Goal: Complete application form

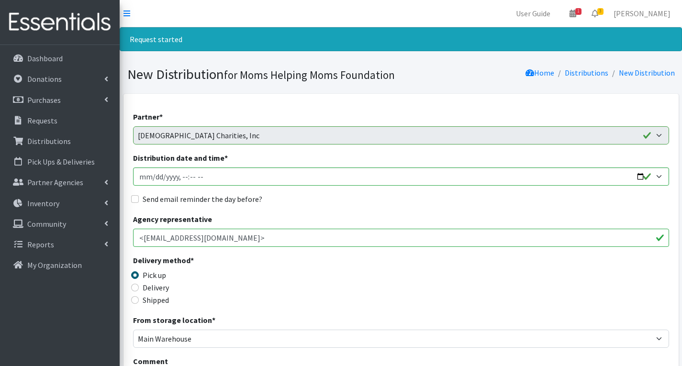
select select "5737"
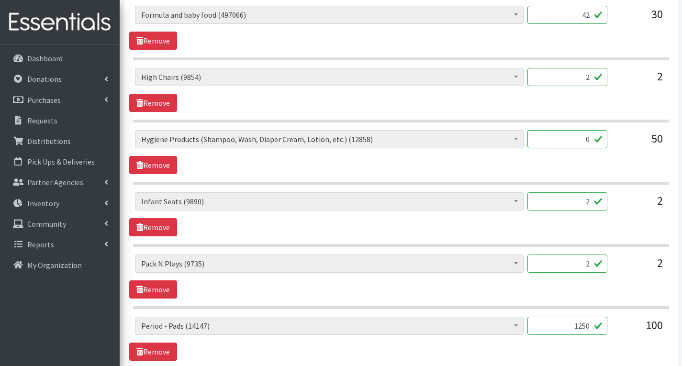
scroll to position [1439, 0]
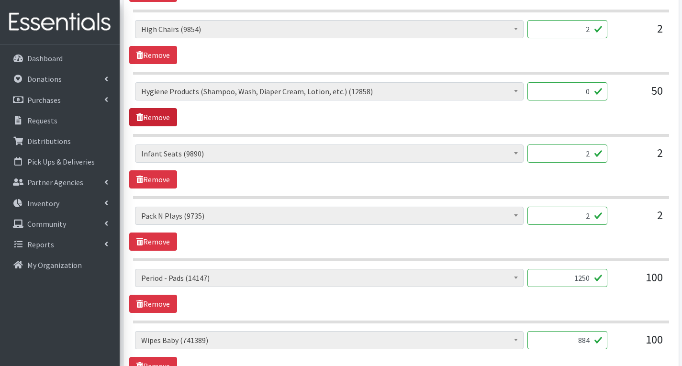
click at [162, 116] on link "Remove" at bounding box center [153, 117] width 48 height 18
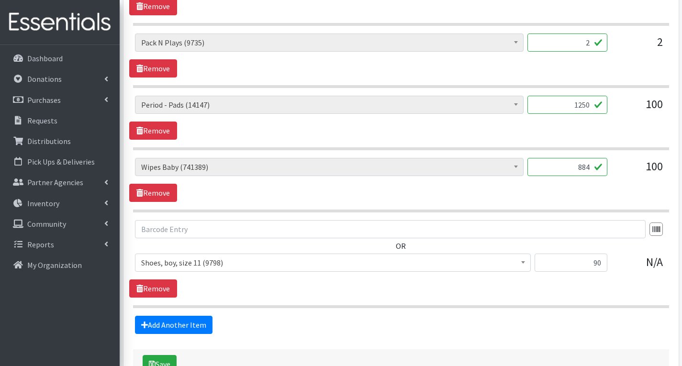
scroll to position [1616, 0]
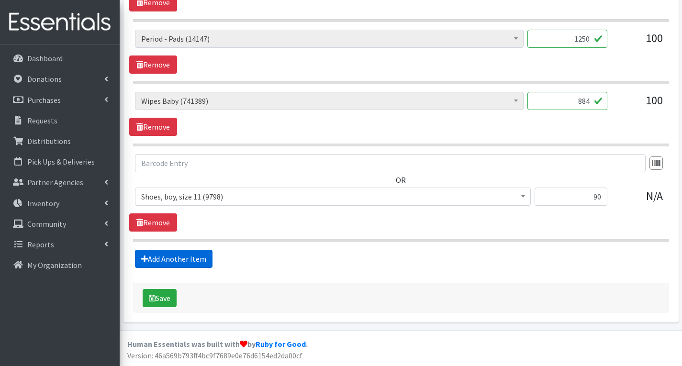
click at [204, 260] on link "Add Another Item" at bounding box center [174, 259] width 78 height 18
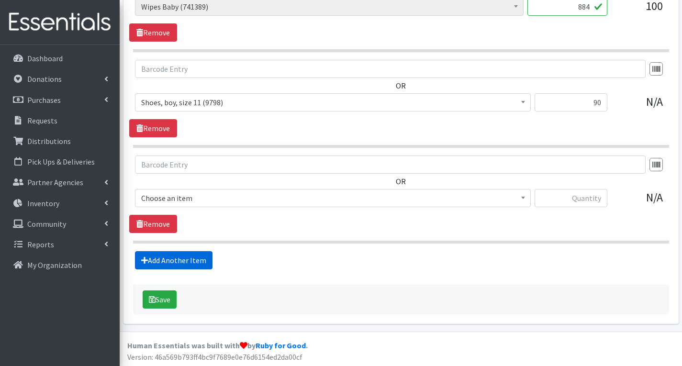
scroll to position [1712, 0]
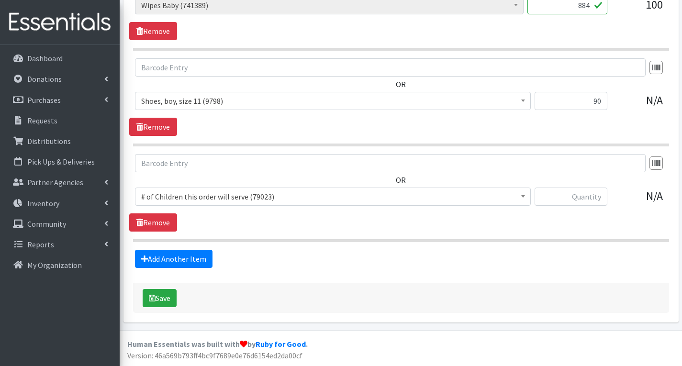
click at [312, 200] on span "# of Children this order will serve (79023)" at bounding box center [332, 196] width 383 height 13
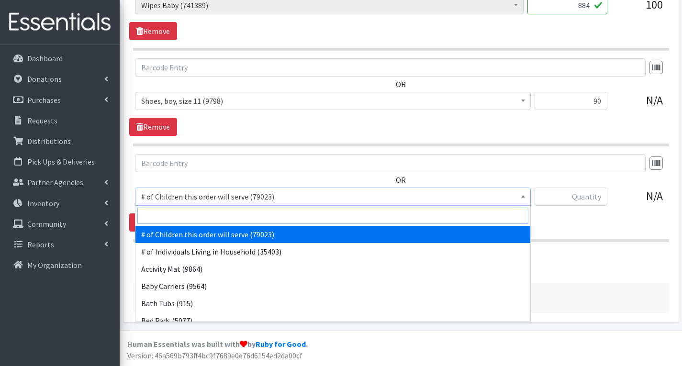
click at [217, 217] on input "search" at bounding box center [332, 216] width 391 height 16
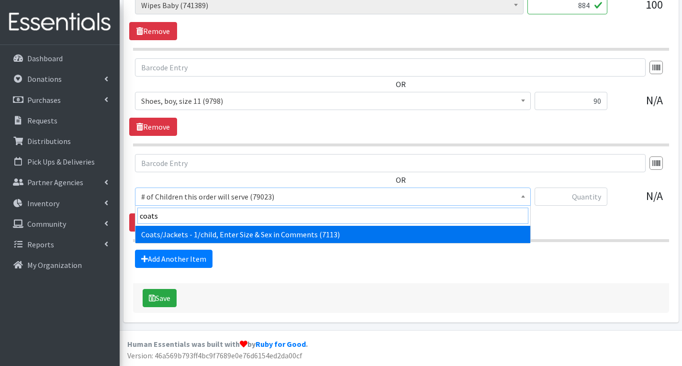
type input "coats"
select select "6668"
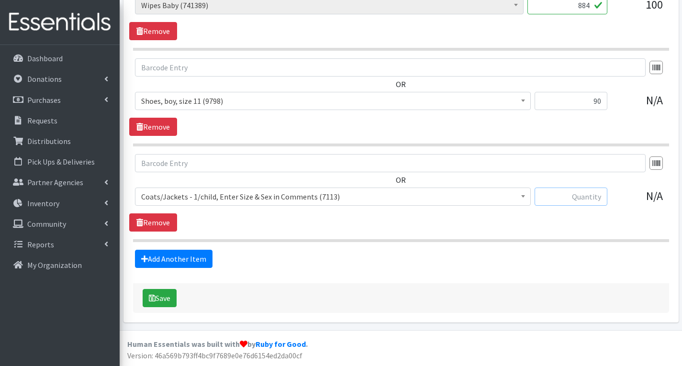
click at [569, 197] on input "text" at bounding box center [571, 197] width 73 height 18
click at [598, 204] on input "text" at bounding box center [571, 197] width 73 height 18
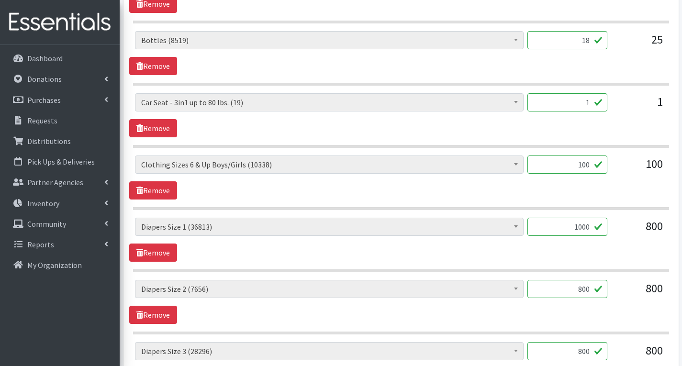
scroll to position [707, 0]
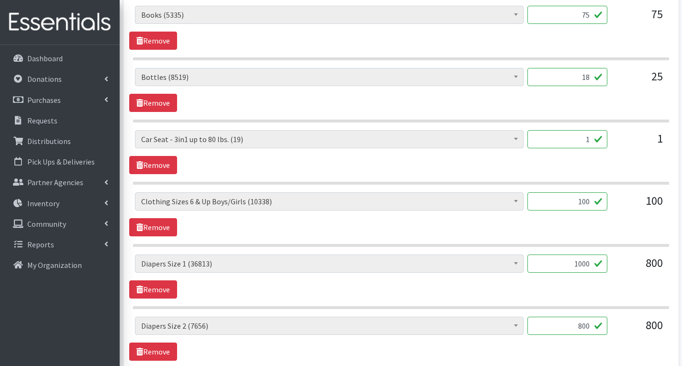
type input "70"
click at [593, 200] on input "100" at bounding box center [567, 201] width 80 height 18
type input "1"
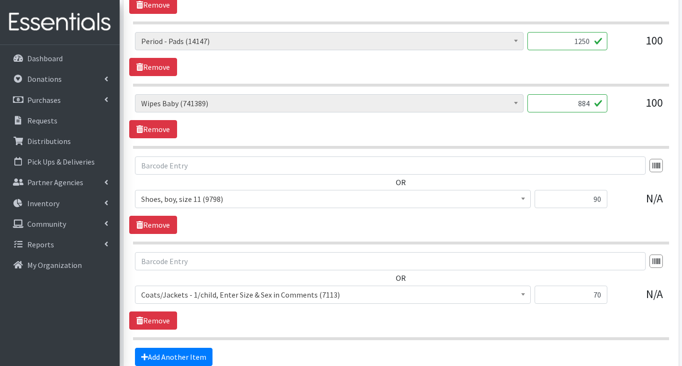
scroll to position [1616, 0]
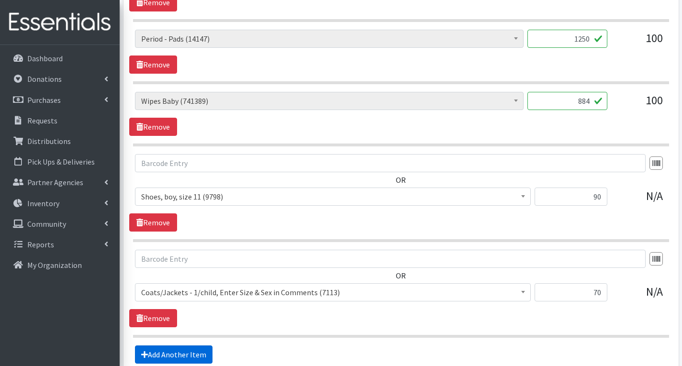
type input "440"
click at [184, 353] on link "Add Another Item" at bounding box center [174, 355] width 78 height 18
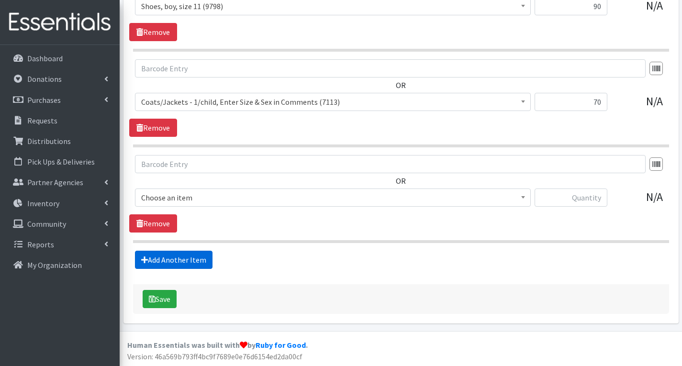
scroll to position [1808, 0]
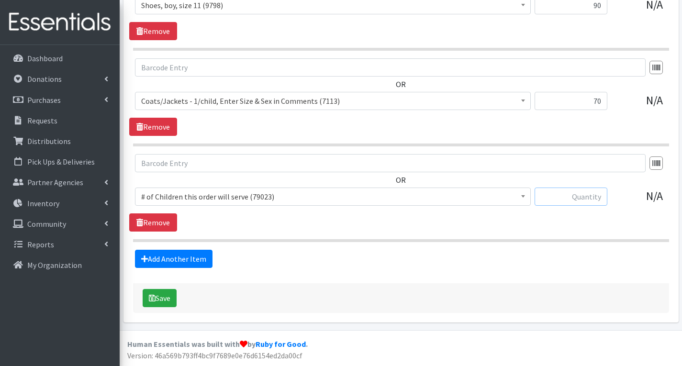
click at [563, 197] on input "text" at bounding box center [571, 197] width 73 height 18
type input "144"
click at [354, 197] on span "# of Children this order will serve (79023)" at bounding box center [332, 196] width 383 height 13
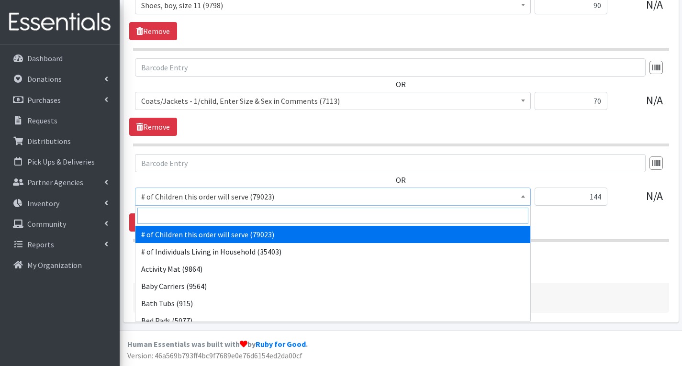
click at [299, 213] on input "search" at bounding box center [332, 216] width 391 height 16
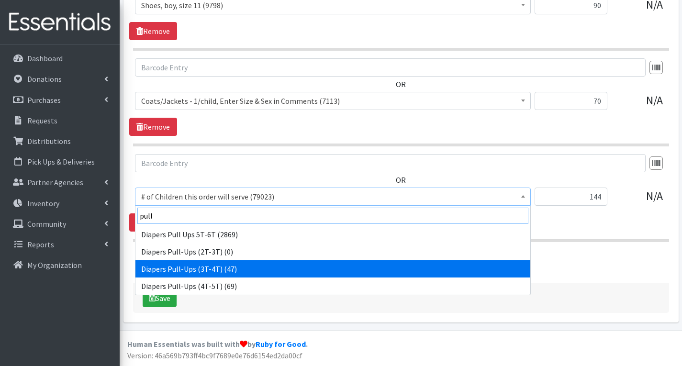
type input "pull"
select select "1972"
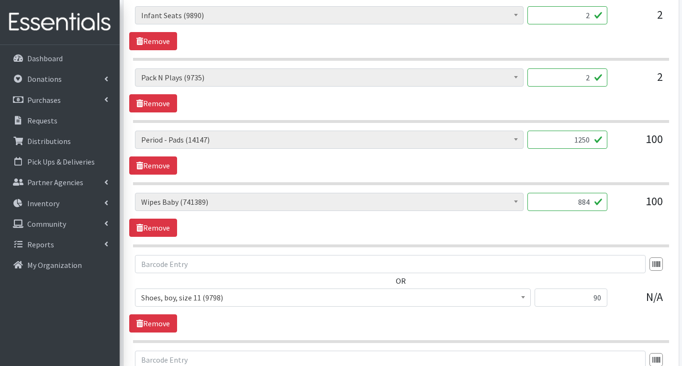
scroll to position [1473, 0]
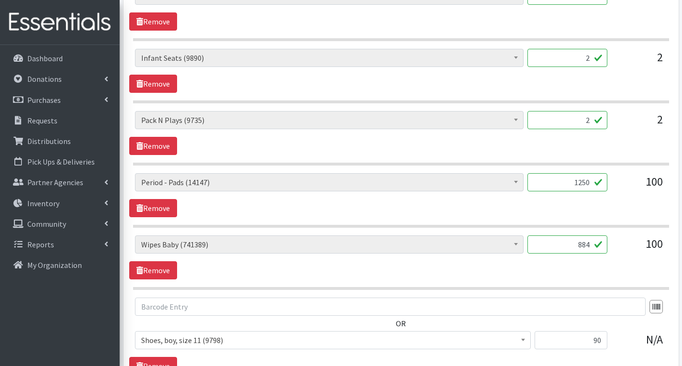
click at [582, 248] on input "884" at bounding box center [567, 244] width 80 height 18
type input "1784"
click at [620, 259] on div "100" at bounding box center [639, 248] width 48 height 26
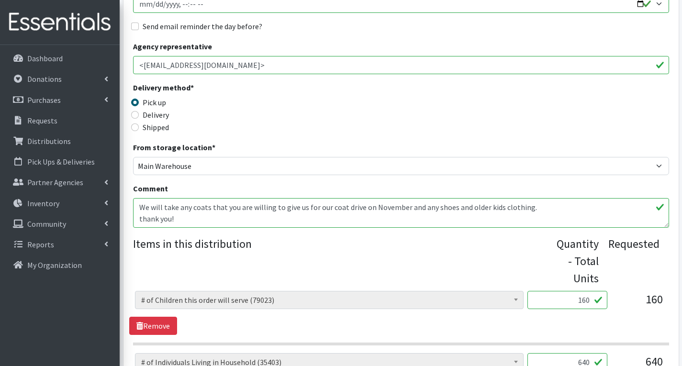
scroll to position [133, 0]
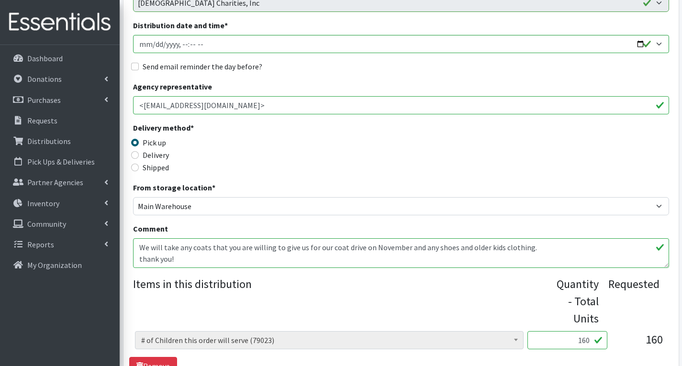
click at [190, 261] on textarea "We will take any coats that you are willing to give us for our coat drive on No…" at bounding box center [401, 253] width 536 height 30
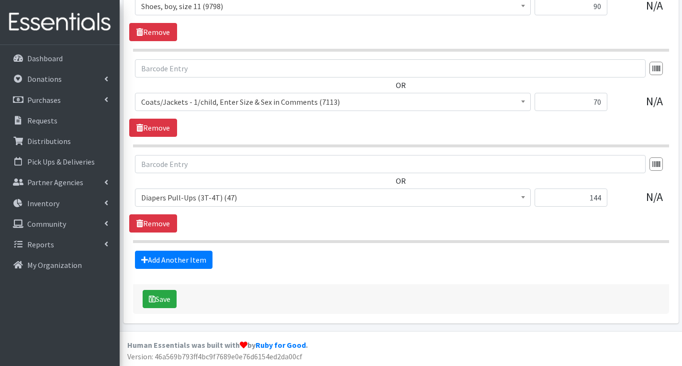
scroll to position [1808, 0]
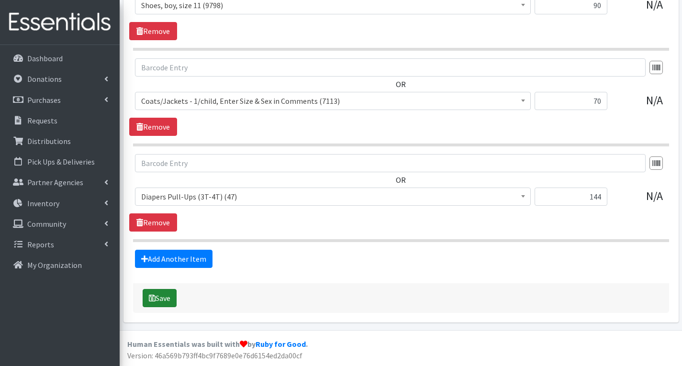
type textarea "We will take any coats that you are willing to give us for our coat drive on No…"
click at [161, 300] on button "Save" at bounding box center [160, 298] width 34 height 18
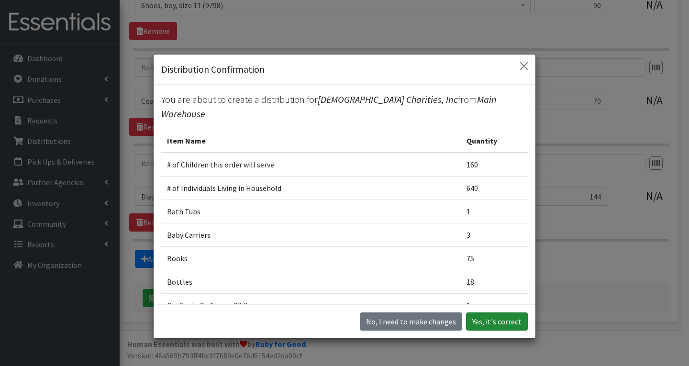
click at [515, 325] on button "Yes, it's correct" at bounding box center [497, 322] width 62 height 18
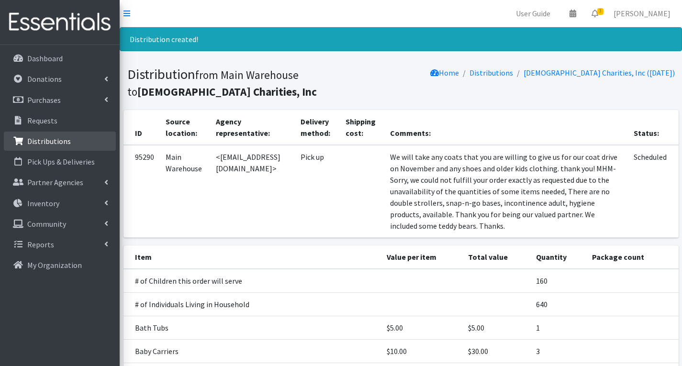
click at [56, 139] on p "Distributions" at bounding box center [49, 141] width 44 height 10
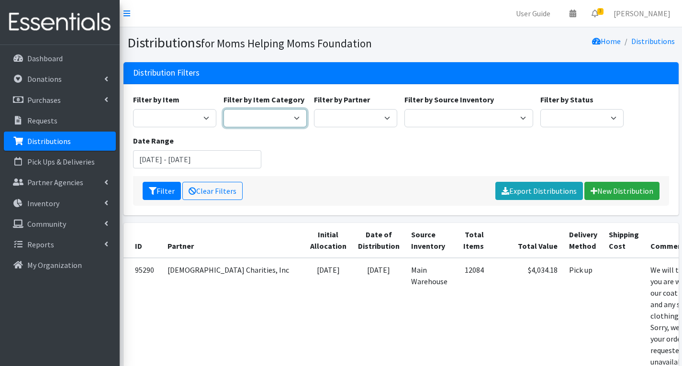
click at [262, 117] on select "Diapers Baby Gear & Other Items Clothing Books Period Products Administrative H…" at bounding box center [264, 118] width 83 height 18
click at [625, 188] on link "New Distribution" at bounding box center [621, 191] width 75 height 18
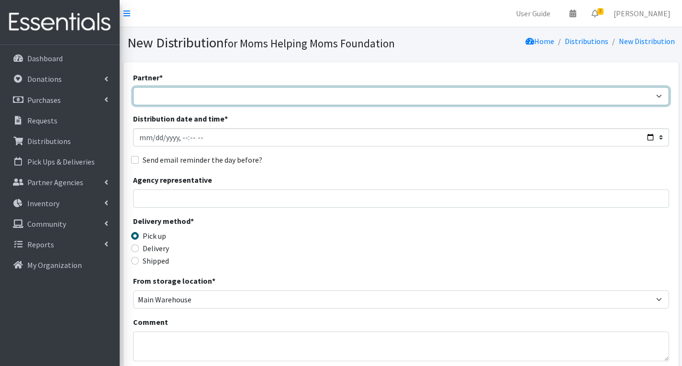
click at [299, 99] on select "Acenda Integrated Health - FSC Acenda Integrated Health - Maternal Health Alter…" at bounding box center [401, 96] width 536 height 18
select select "1986"
click at [133, 87] on select "Acenda Integrated Health - FSC Acenda Integrated Health - Maternal Health Alter…" at bounding box center [401, 96] width 536 height 18
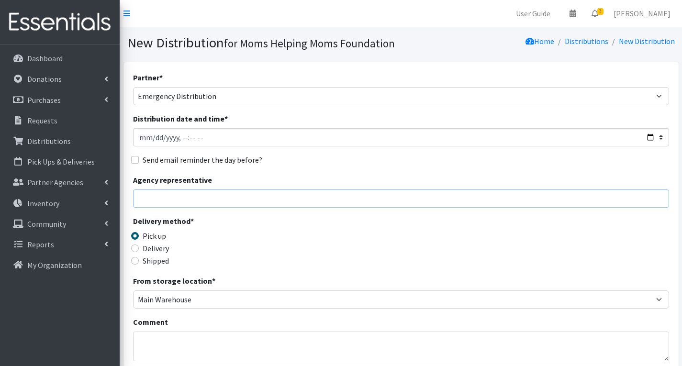
click at [198, 200] on input "Agency representative" at bounding box center [401, 199] width 536 height 18
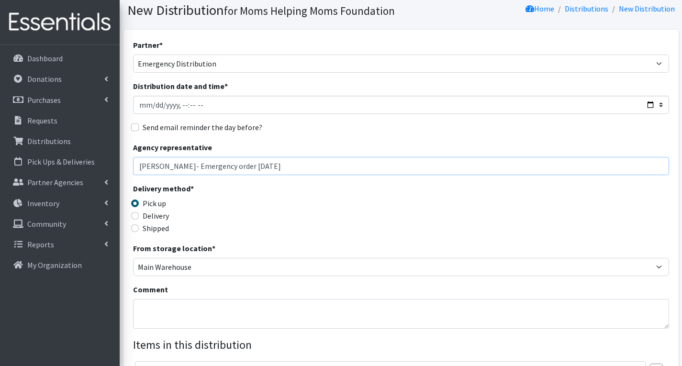
scroll to position [144, 0]
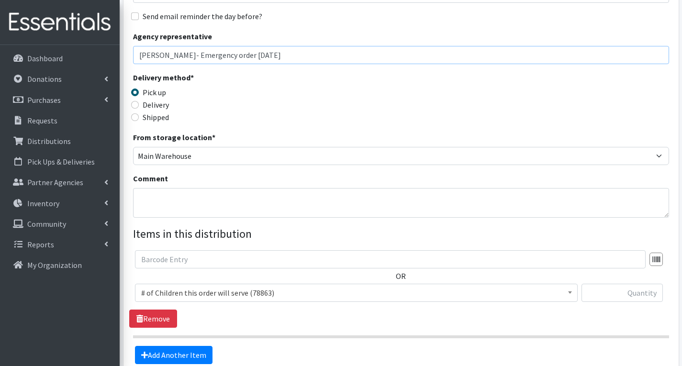
type input "Judi- Emergency order 8/20/25"
click at [619, 297] on input "text" at bounding box center [621, 293] width 81 height 18
type input "50"
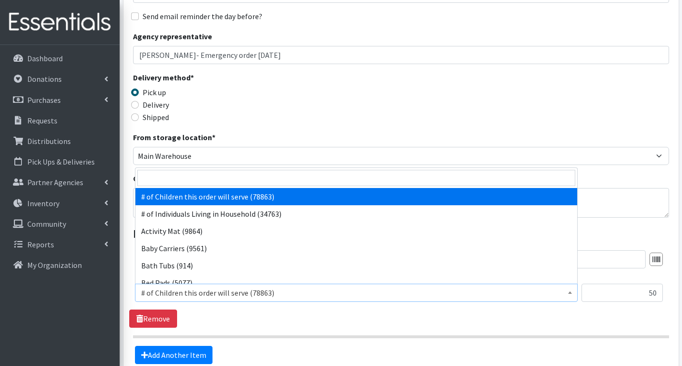
click at [417, 295] on span "# of Children this order will serve (78863)" at bounding box center [356, 292] width 430 height 13
click at [370, 181] on input "search" at bounding box center [356, 178] width 438 height 16
type input "s"
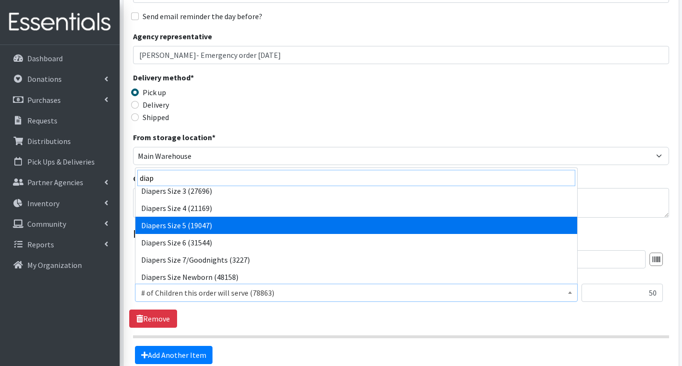
scroll to position [96, 0]
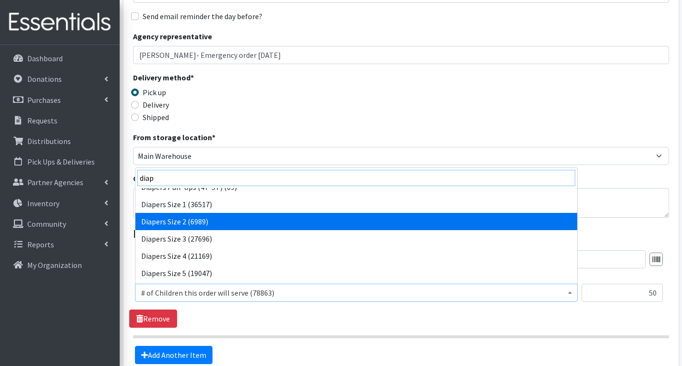
type input "diap"
select select "1965"
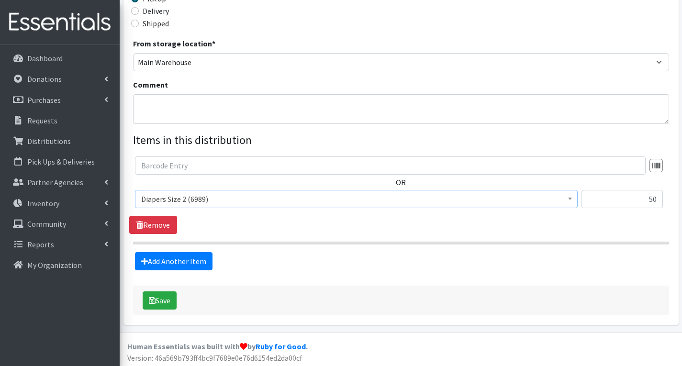
scroll to position [240, 0]
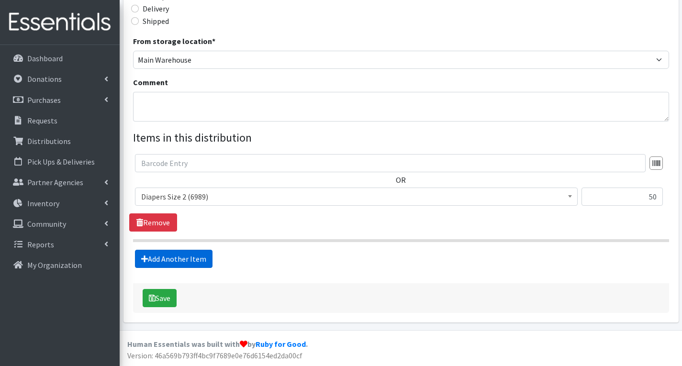
click at [198, 260] on link "Add Another Item" at bounding box center [174, 259] width 78 height 18
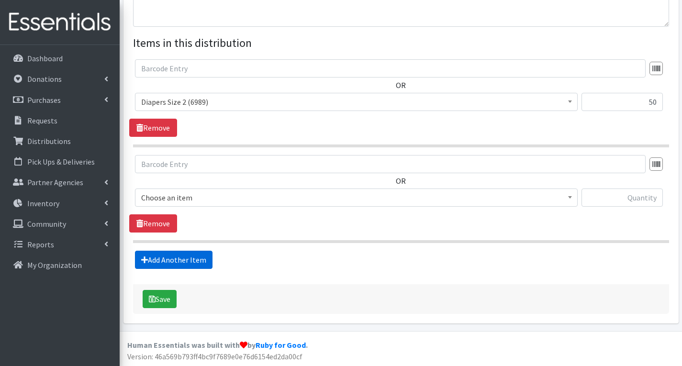
scroll to position [335, 0]
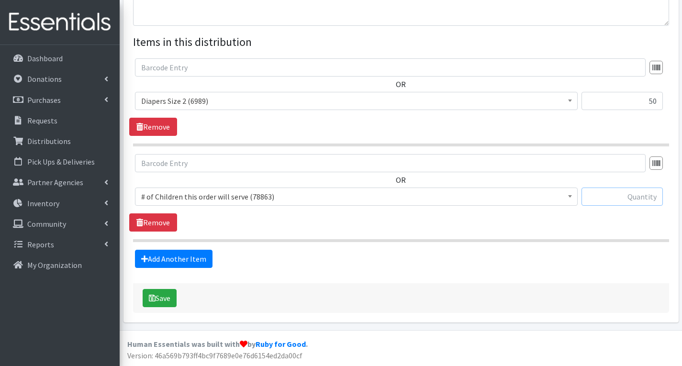
click at [626, 197] on input "text" at bounding box center [621, 197] width 81 height 18
type input "10"
click at [416, 200] on span "# of Children this order will serve (78863)" at bounding box center [356, 196] width 430 height 13
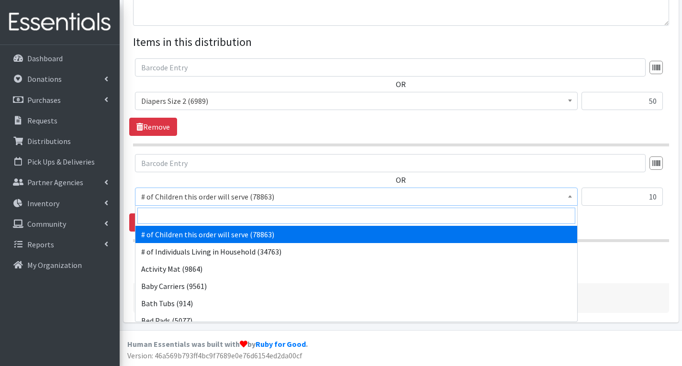
click at [324, 217] on input "search" at bounding box center [356, 216] width 438 height 16
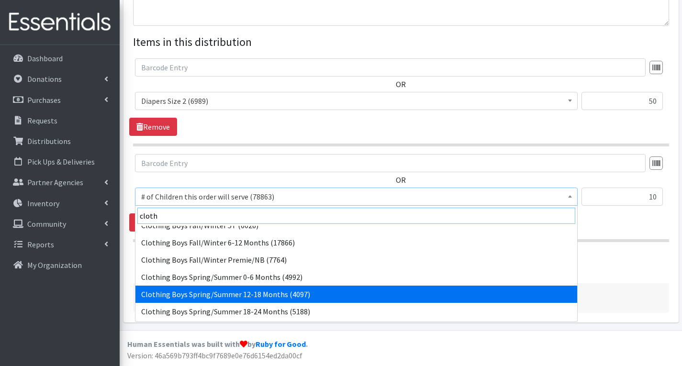
scroll to position [96, 0]
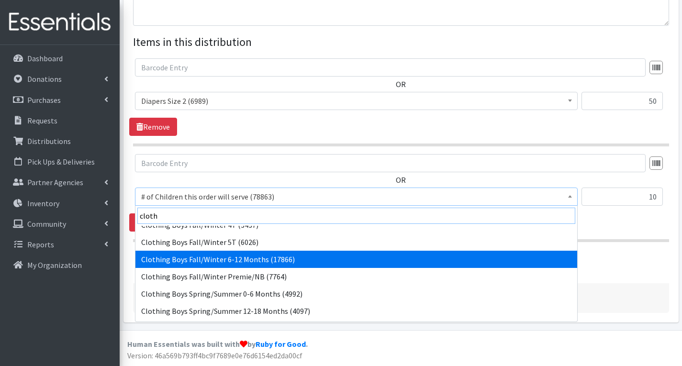
type input "cloth"
select select "5705"
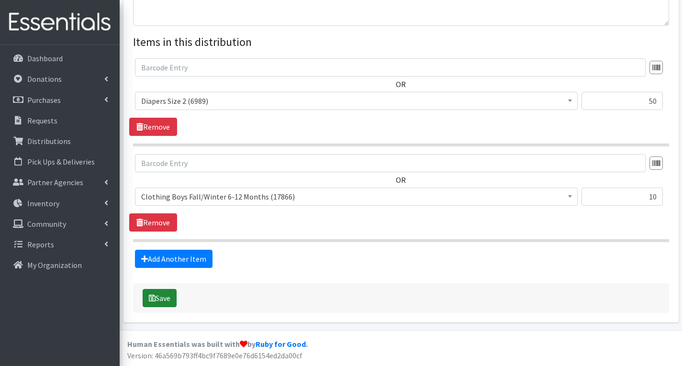
click at [164, 300] on button "Save" at bounding box center [160, 298] width 34 height 18
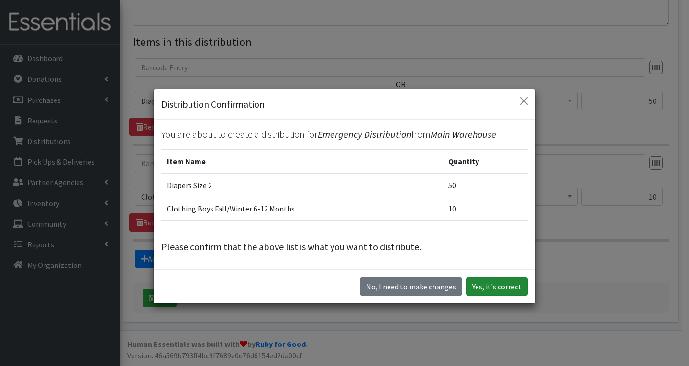
click at [491, 288] on button "Yes, it's correct" at bounding box center [497, 287] width 62 height 18
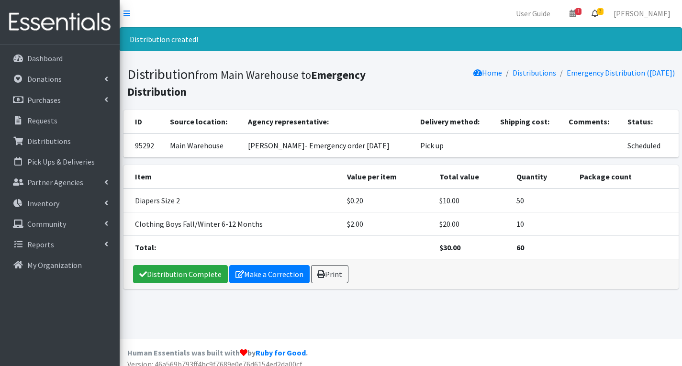
click at [603, 11] on span "3" at bounding box center [600, 11] width 6 height 7
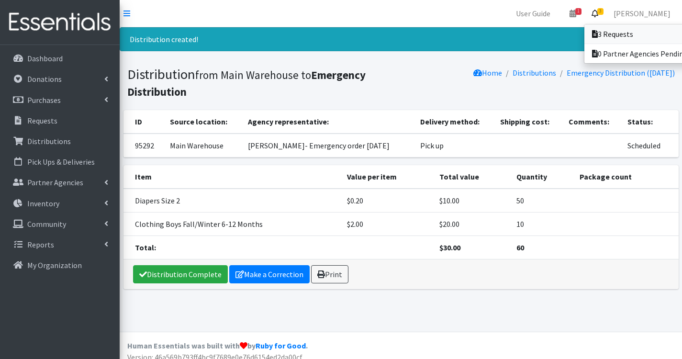
click at [631, 30] on link "3 Requests" at bounding box center [650, 33] width 133 height 19
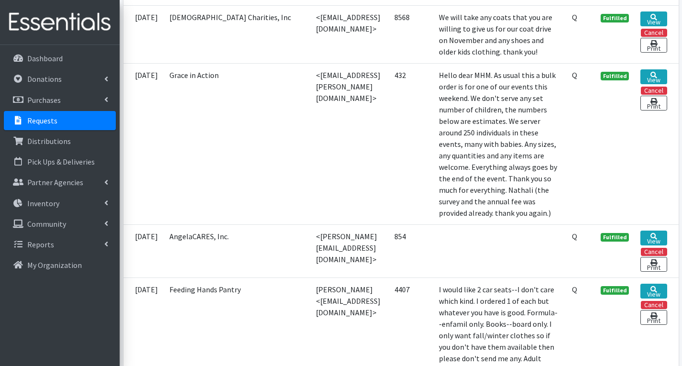
scroll to position [335, 0]
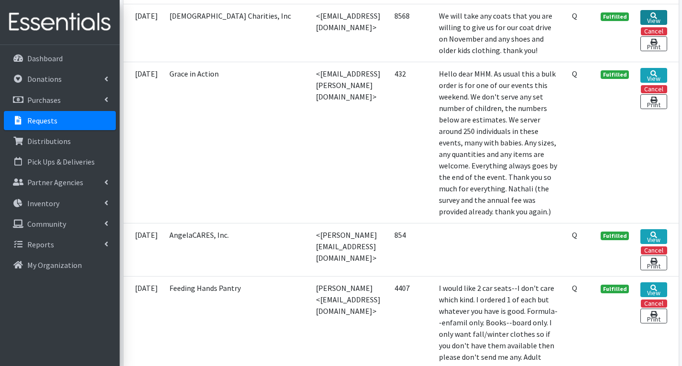
click at [658, 15] on link "View" at bounding box center [653, 17] width 26 height 15
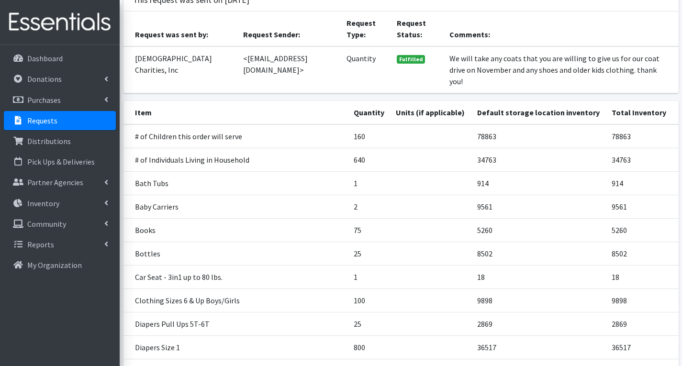
scroll to position [96, 0]
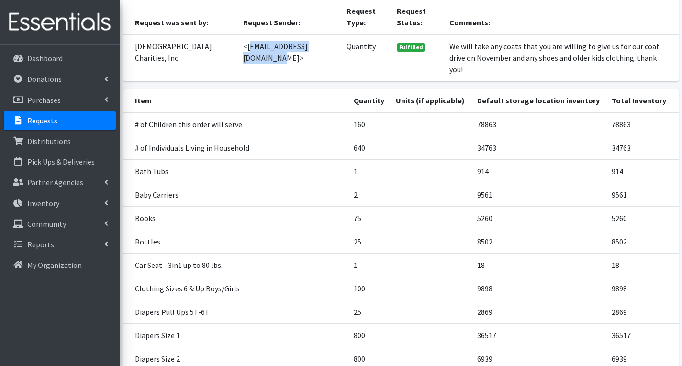
drag, startPoint x: 210, startPoint y: 37, endPoint x: 291, endPoint y: 41, distance: 81.0
click at [291, 41] on td "<[EMAIL_ADDRESS][DOMAIN_NAME]>" at bounding box center [288, 57] width 103 height 47
copy td "melissahillier@yahoo.com"
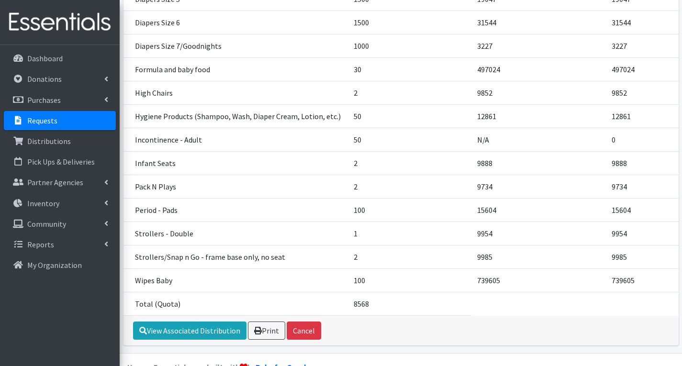
scroll to position [526, 0]
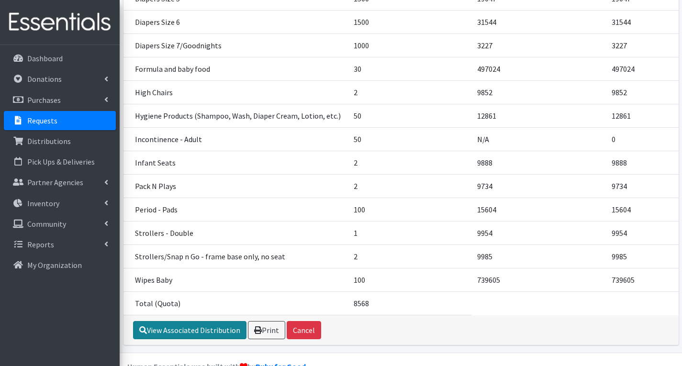
click at [208, 321] on link "View Associated Distribution" at bounding box center [189, 330] width 113 height 18
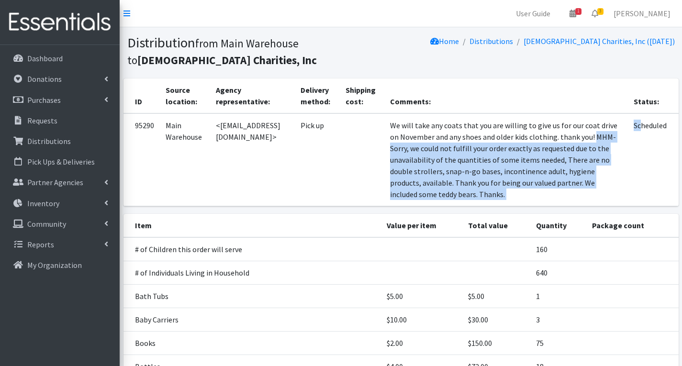
drag, startPoint x: 424, startPoint y: 148, endPoint x: 593, endPoint y: 194, distance: 175.5
click at [637, 198] on tr "95290 Main Warehouse <[EMAIL_ADDRESS][DOMAIN_NAME]> Pick up We will take any co…" at bounding box center [400, 159] width 555 height 93
copy tr "MHM- Sorry, we could not fulfill your order exactly as requested due to the una…"
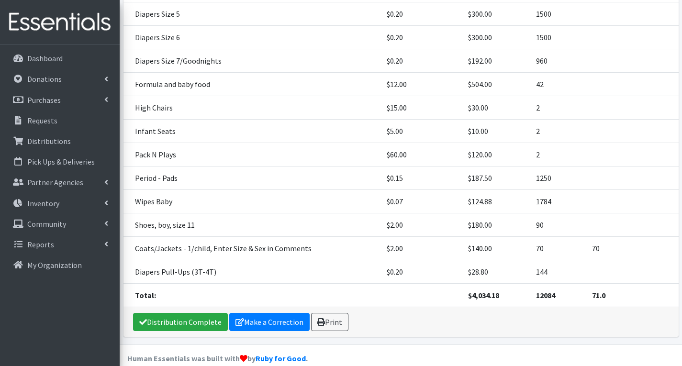
scroll to position [526, 0]
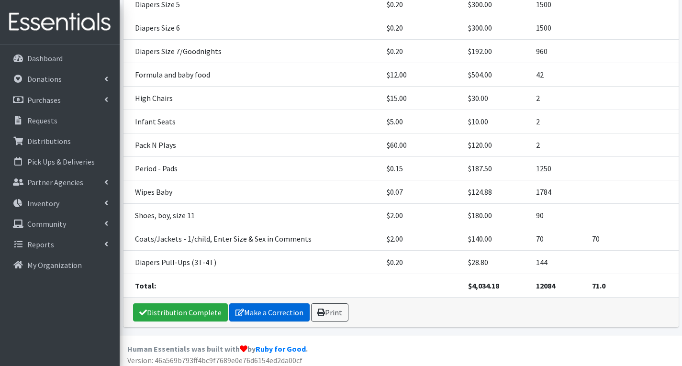
click at [274, 313] on link "Make a Correction" at bounding box center [269, 312] width 80 height 18
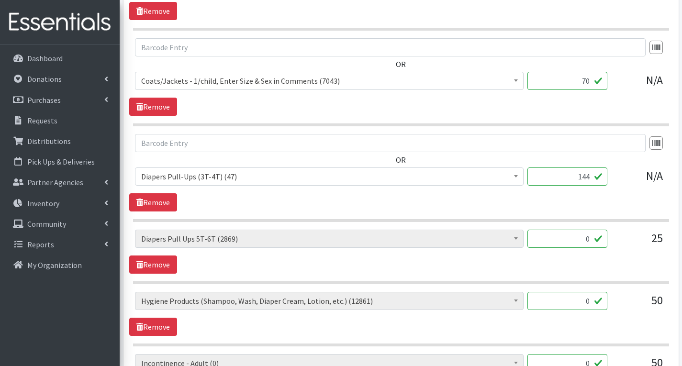
scroll to position [2058, 0]
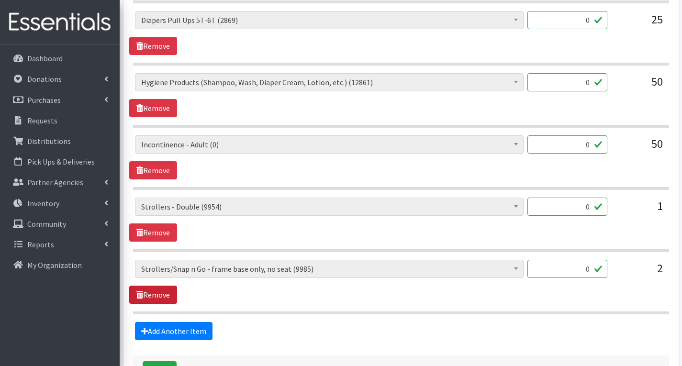
click at [162, 296] on link "Remove" at bounding box center [153, 295] width 48 height 18
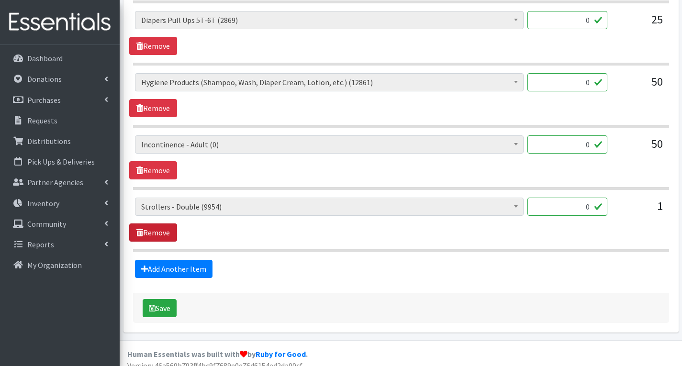
click at [170, 234] on link "Remove" at bounding box center [153, 232] width 48 height 18
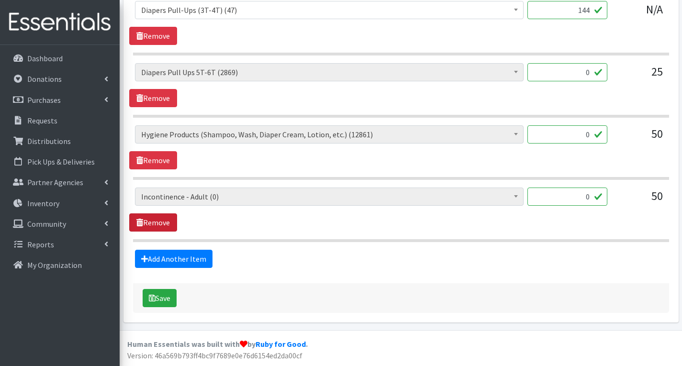
click at [170, 224] on link "Remove" at bounding box center [153, 222] width 48 height 18
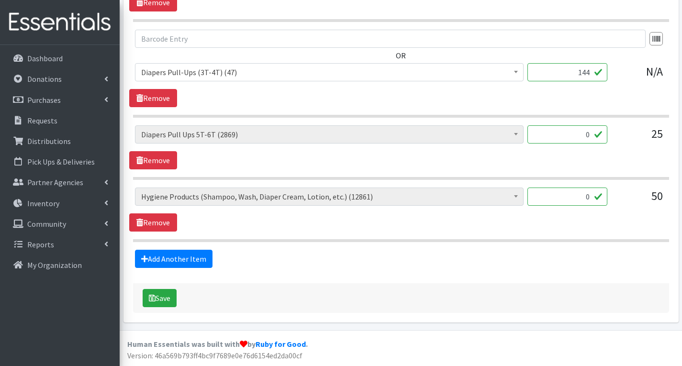
scroll to position [1943, 0]
click at [167, 222] on link "Remove" at bounding box center [153, 222] width 48 height 18
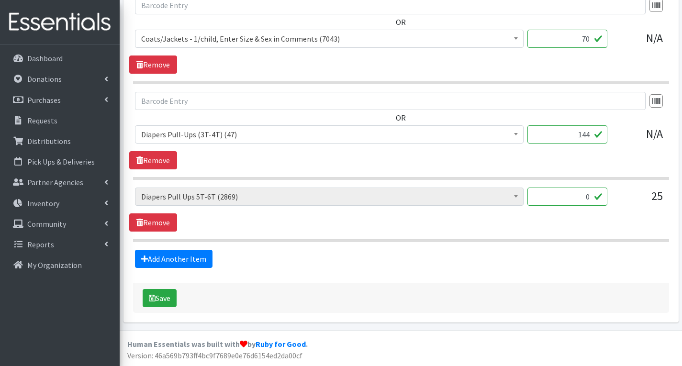
scroll to position [1881, 0]
click at [167, 222] on link "Remove" at bounding box center [153, 222] width 48 height 18
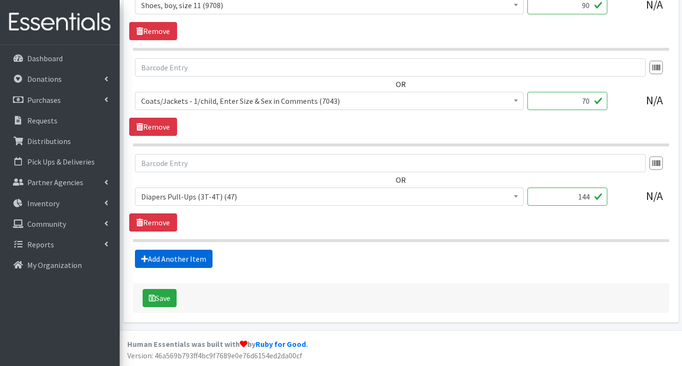
click at [191, 255] on link "Add Another Item" at bounding box center [174, 259] width 78 height 18
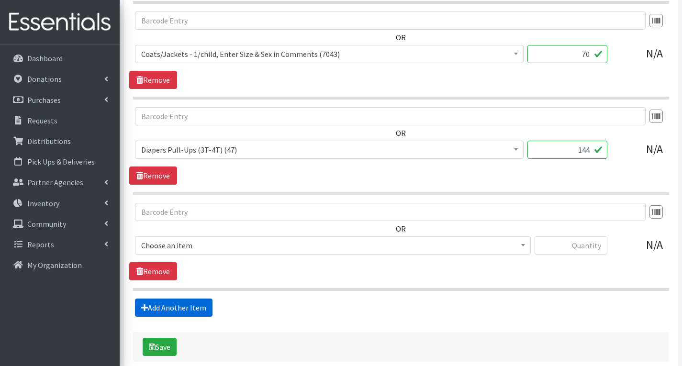
scroll to position [1915, 0]
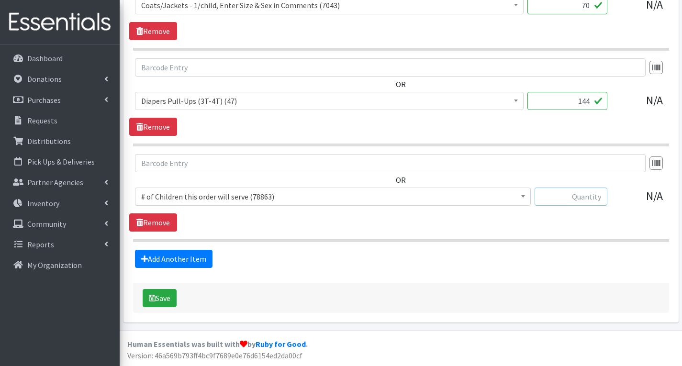
click at [581, 198] on input "text" at bounding box center [571, 197] width 73 height 18
type input "15"
click at [368, 200] on span "# of Children this order will serve (78863)" at bounding box center [332, 196] width 383 height 13
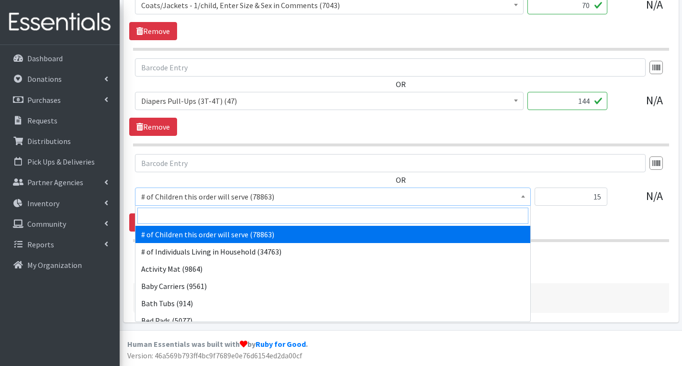
click at [273, 212] on input "search" at bounding box center [332, 216] width 391 height 16
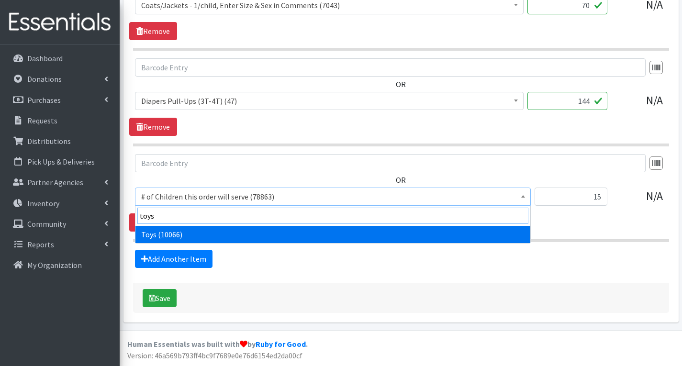
type input "toys"
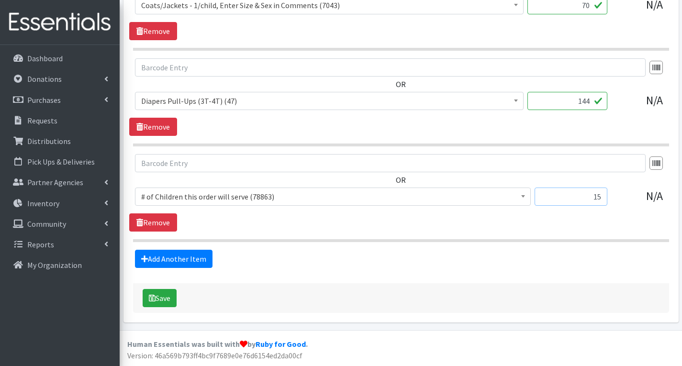
click at [604, 198] on input "15" at bounding box center [571, 197] width 73 height 18
type input "10"
click at [386, 194] on span "# of Children this order will serve (78863)" at bounding box center [332, 196] width 383 height 13
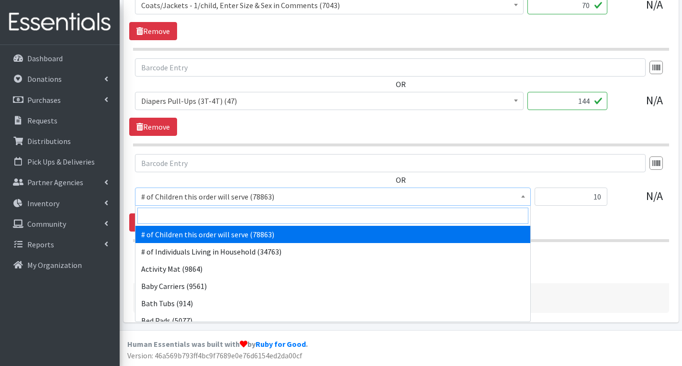
click at [294, 215] on input "search" at bounding box center [332, 216] width 391 height 16
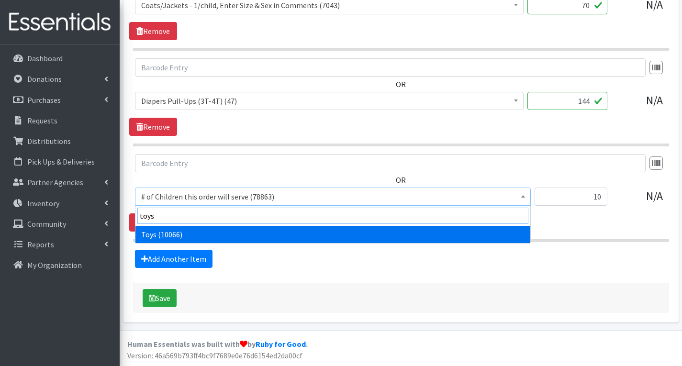
type input "toys"
select select "6264"
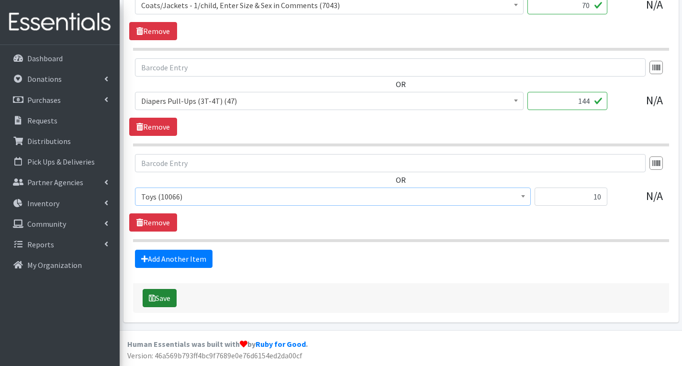
click at [170, 298] on button "Save" at bounding box center [160, 298] width 34 height 18
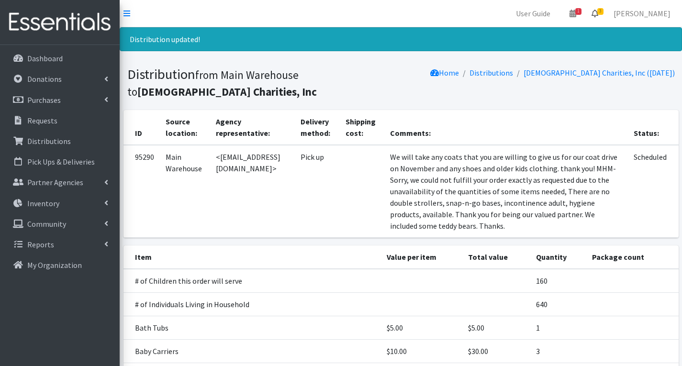
click at [603, 10] on span "3" at bounding box center [600, 11] width 6 height 7
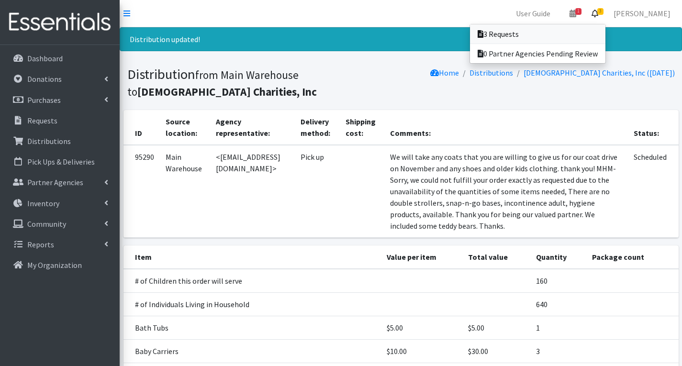
click at [556, 31] on link "3 Requests" at bounding box center [537, 33] width 135 height 19
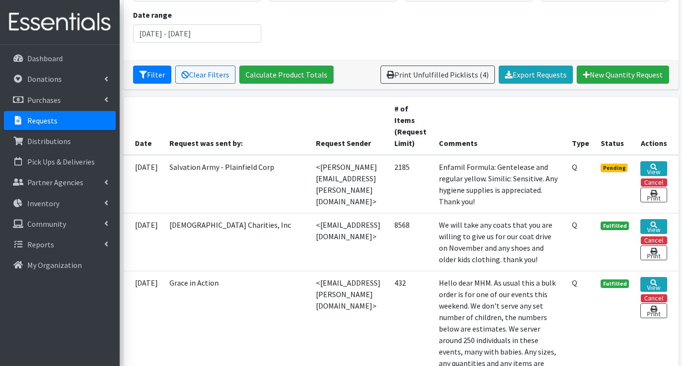
scroll to position [144, 0]
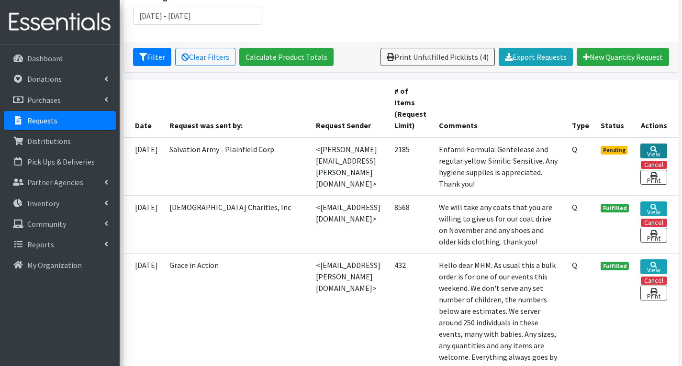
click at [653, 149] on icon at bounding box center [653, 149] width 7 height 7
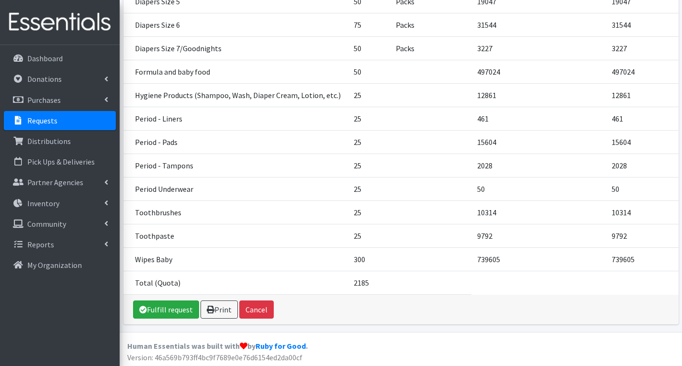
scroll to position [467, 0]
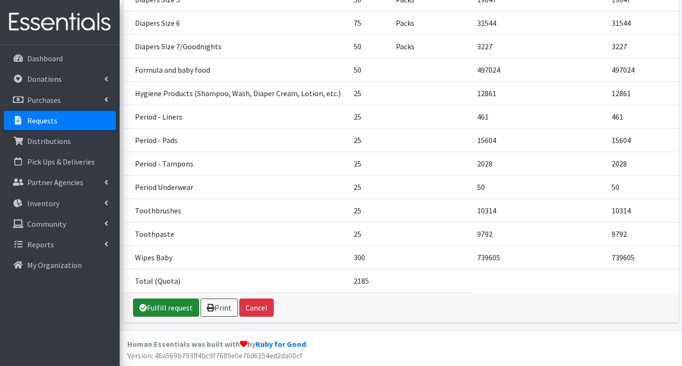
click at [189, 307] on link "Fulfill request" at bounding box center [166, 308] width 66 height 18
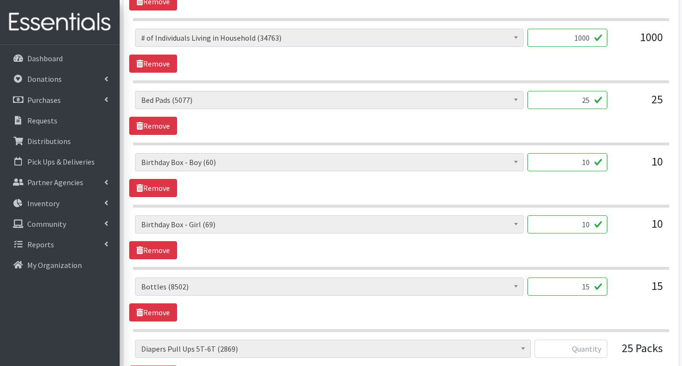
scroll to position [526, 0]
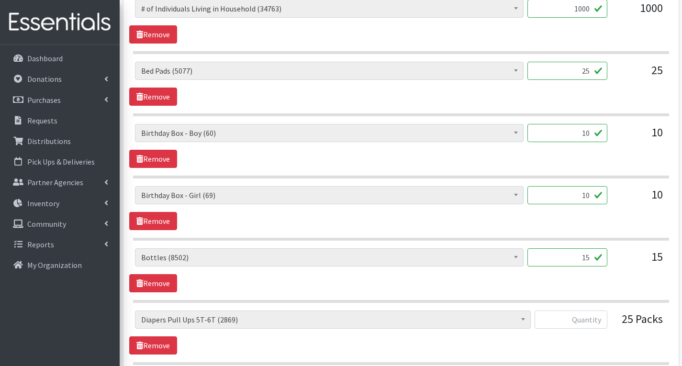
click at [592, 261] on input "15" at bounding box center [567, 257] width 80 height 18
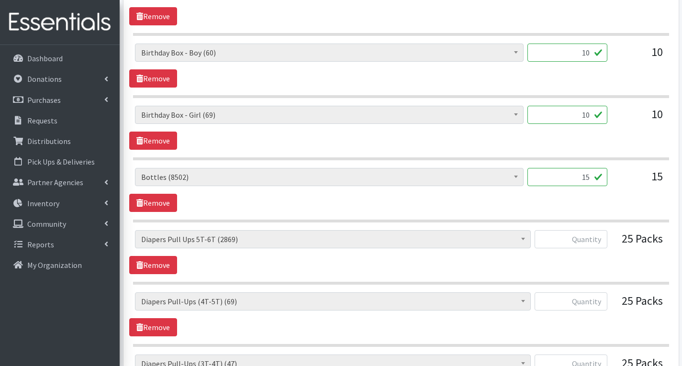
scroll to position [622, 0]
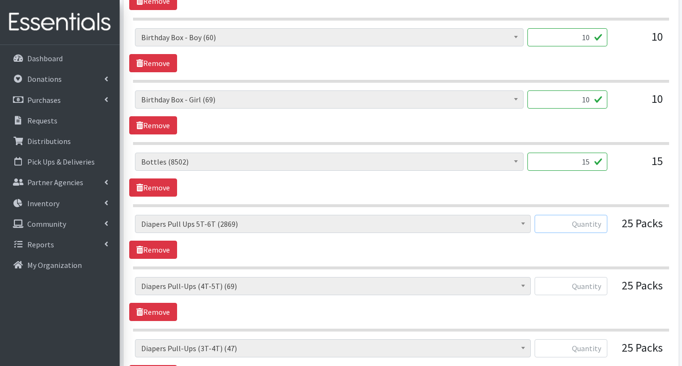
click at [592, 227] on input "text" at bounding box center [571, 224] width 73 height 18
type input "0"
click at [589, 288] on input "text" at bounding box center [571, 286] width 73 height 18
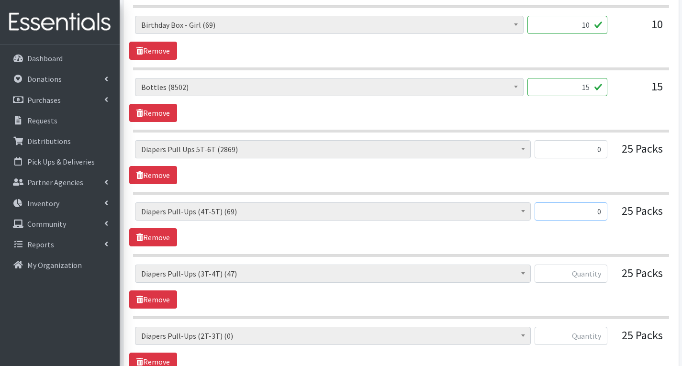
scroll to position [718, 0]
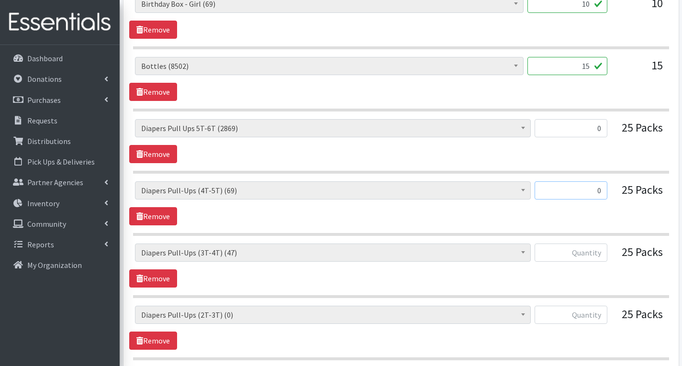
type input "0"
click at [607, 252] on input "text" at bounding box center [571, 253] width 73 height 18
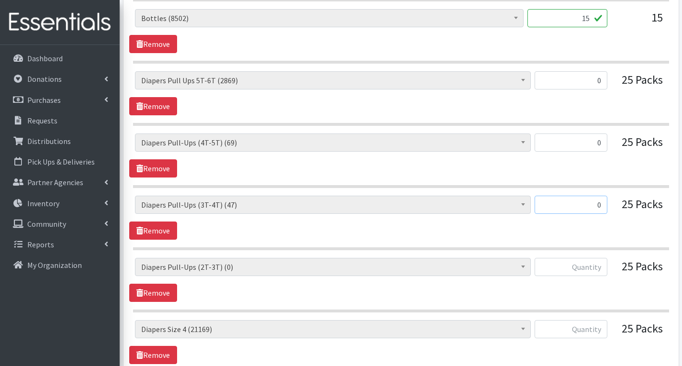
type input "0"
click at [603, 268] on input "text" at bounding box center [571, 267] width 73 height 18
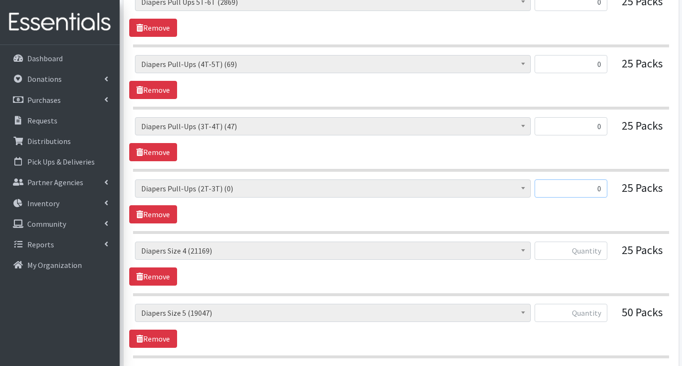
scroll to position [861, 0]
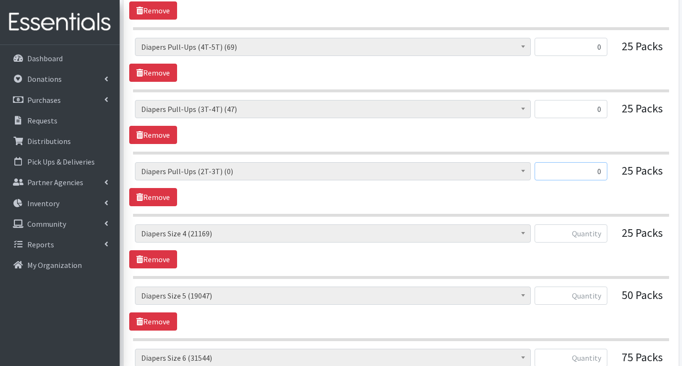
type input "0"
click at [604, 233] on input "text" at bounding box center [571, 233] width 73 height 18
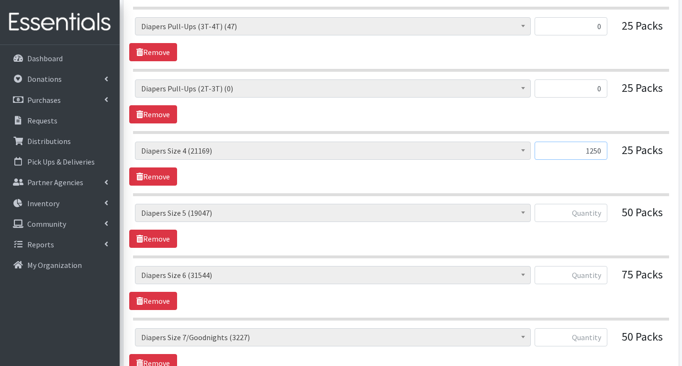
scroll to position [957, 0]
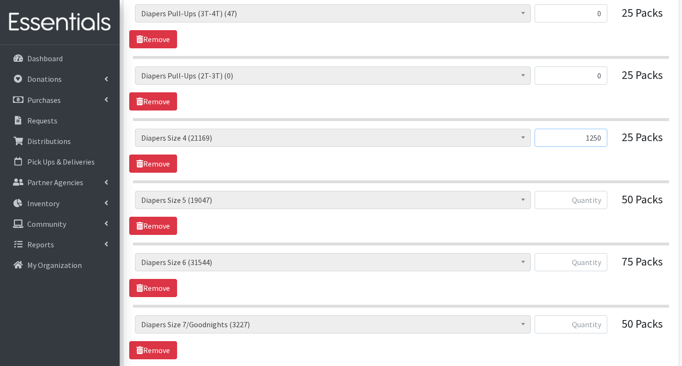
type input "1250"
click at [600, 202] on input "text" at bounding box center [571, 200] width 73 height 18
type input "1500"
click at [596, 266] on input "text" at bounding box center [571, 262] width 73 height 18
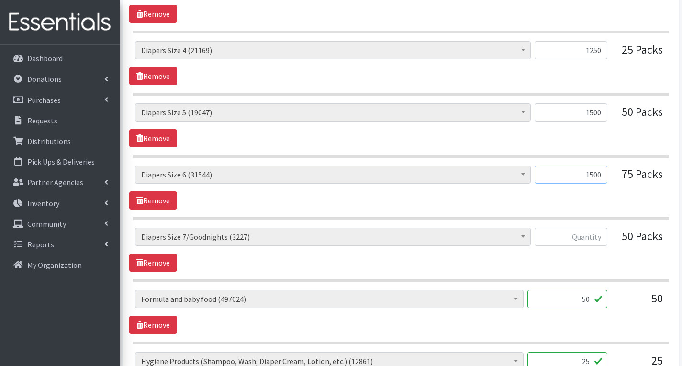
scroll to position [1053, 0]
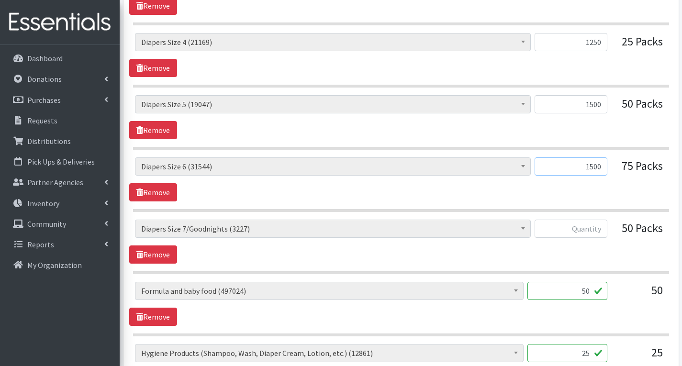
type input "1500"
click at [601, 233] on input "text" at bounding box center [571, 229] width 73 height 18
type input "960"
click at [592, 357] on input "25" at bounding box center [567, 353] width 80 height 18
type input "2"
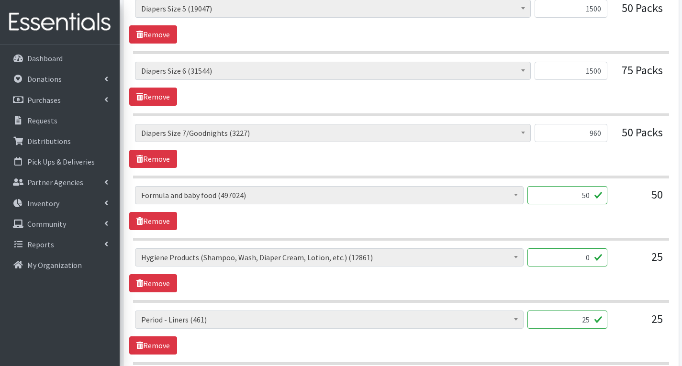
scroll to position [1196, 0]
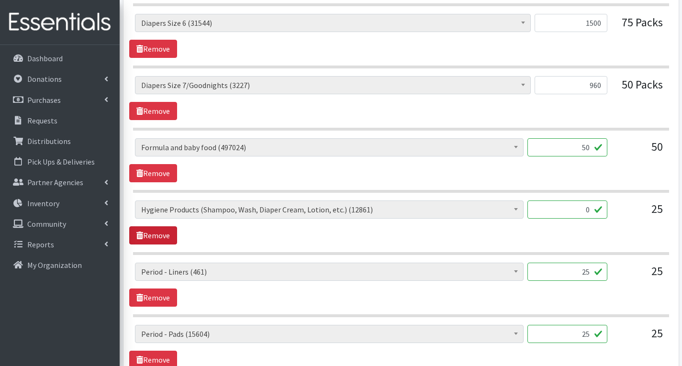
type input "0"
click at [162, 234] on link "Remove" at bounding box center [153, 235] width 48 height 18
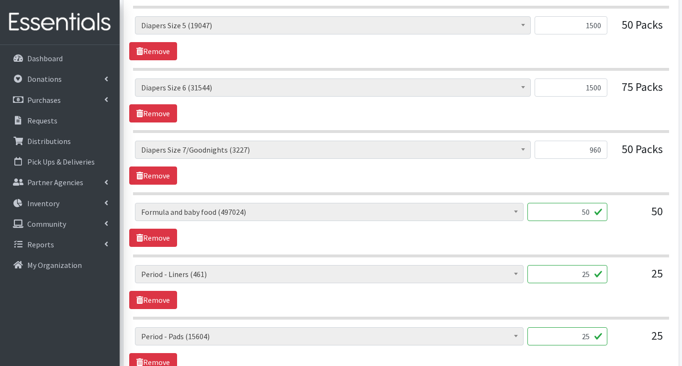
scroll to position [1149, 0]
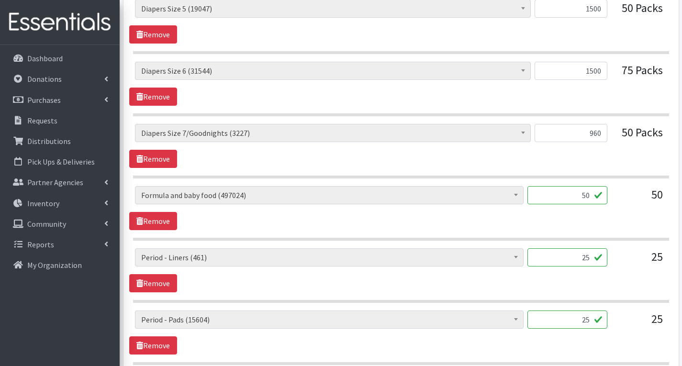
click at [590, 195] on input "50" at bounding box center [567, 195] width 80 height 18
type input "5"
click at [617, 220] on div "# of Children this order will serve (78863) # of Individuals Living in Househol…" at bounding box center [400, 208] width 543 height 44
click at [590, 198] on input "66" at bounding box center [567, 195] width 80 height 18
type input "6"
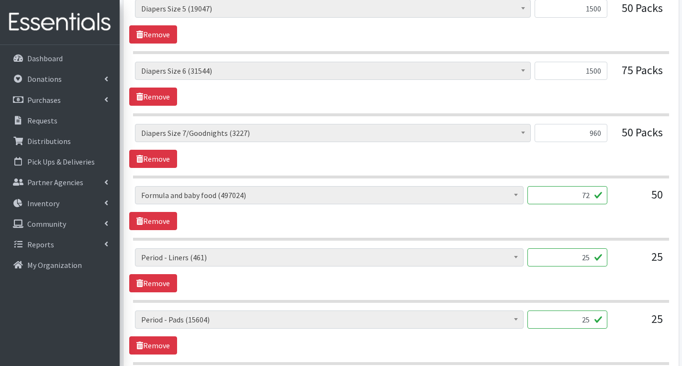
type input "72"
click at [603, 215] on div "# of Children this order will serve (78863) # of Individuals Living in Househol…" at bounding box center [400, 208] width 543 height 44
click at [591, 261] on input "25" at bounding box center [567, 257] width 80 height 18
type input "2"
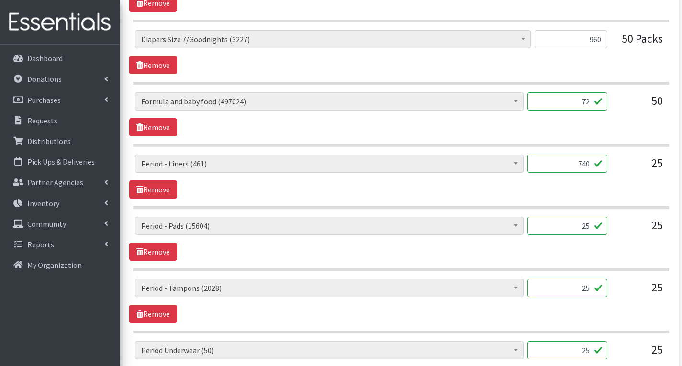
scroll to position [1244, 0]
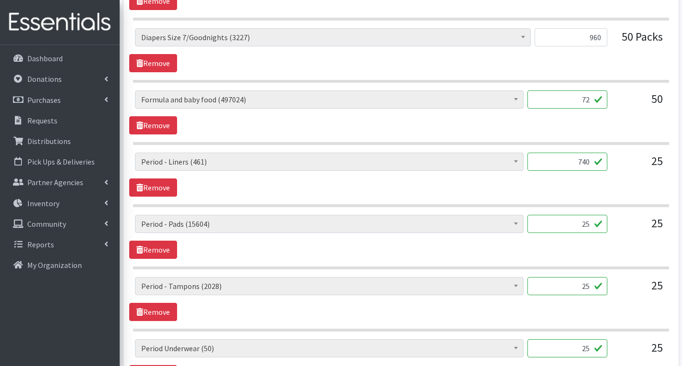
type input "740"
click at [595, 228] on input "25" at bounding box center [567, 224] width 80 height 18
type input "2"
type input "740"
click at [592, 164] on input "740" at bounding box center [567, 162] width 80 height 18
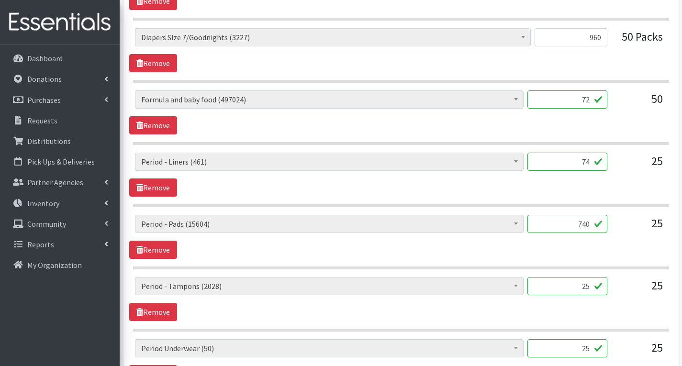
type input "7"
type input "261"
click at [547, 185] on div "# of Children this order will serve (78863) # of Individuals Living in Househol…" at bounding box center [400, 175] width 543 height 44
click at [591, 285] on input "25" at bounding box center [567, 286] width 80 height 18
type input "2"
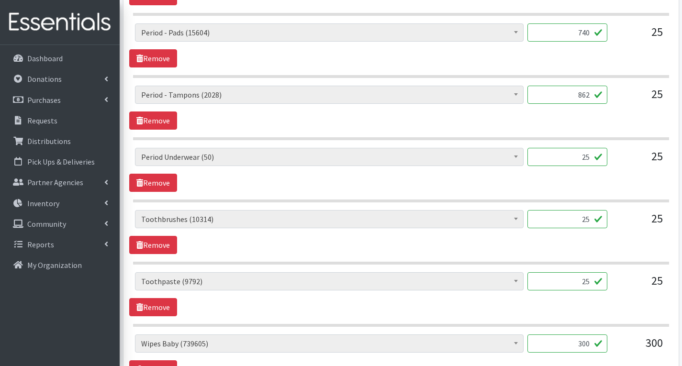
scroll to position [1484, 0]
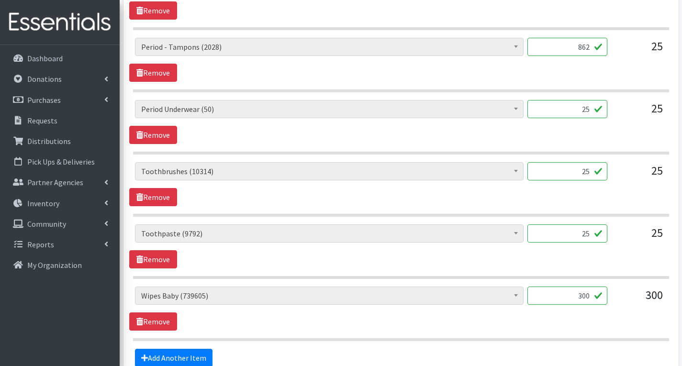
type input "862"
click at [586, 299] on input "300" at bounding box center [567, 296] width 80 height 18
type input "0"
click at [154, 320] on link "Remove" at bounding box center [153, 322] width 48 height 18
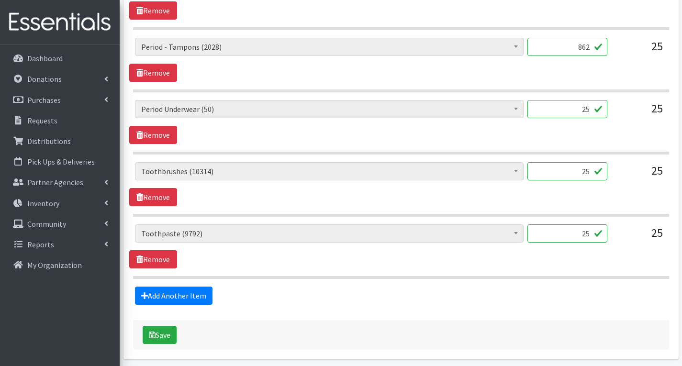
click at [591, 174] on input "25" at bounding box center [567, 171] width 80 height 18
type input "2"
type input "44"
click at [158, 262] on link "Remove" at bounding box center [153, 259] width 48 height 18
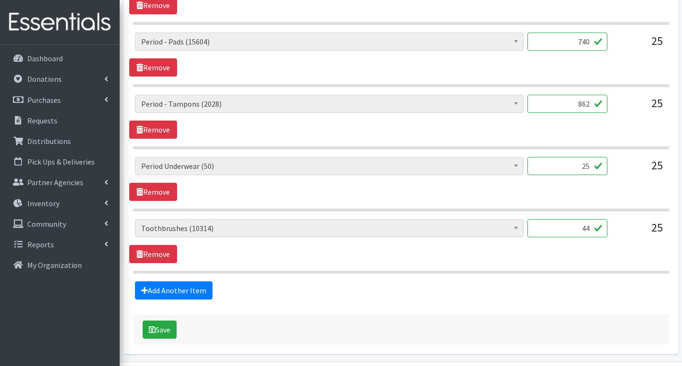
scroll to position [1410, 0]
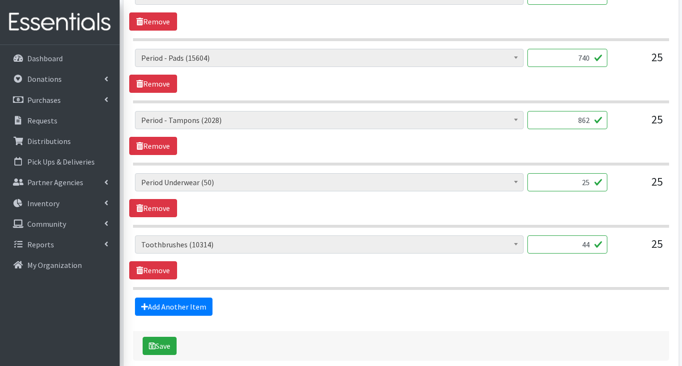
click at [592, 186] on input "25" at bounding box center [567, 182] width 80 height 18
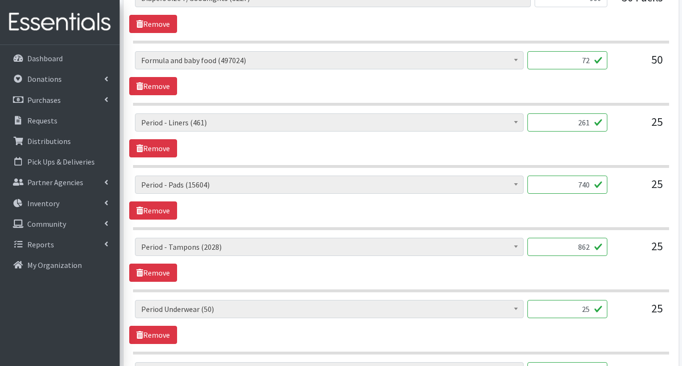
scroll to position [1267, 0]
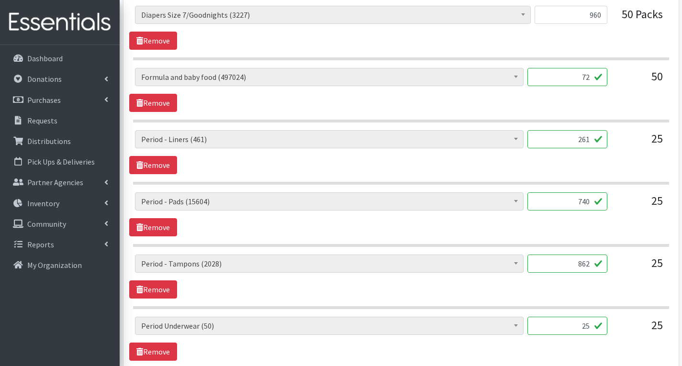
type input "2"
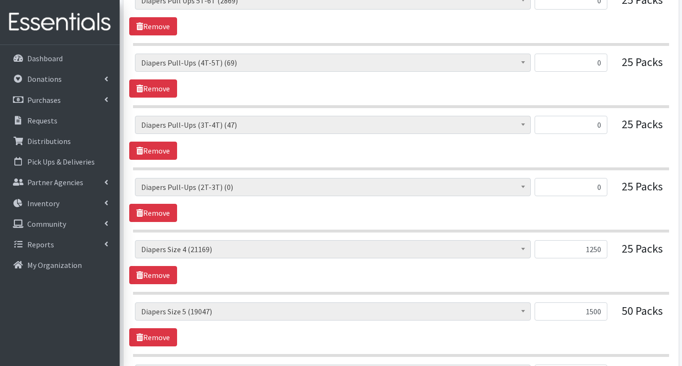
scroll to position [836, 0]
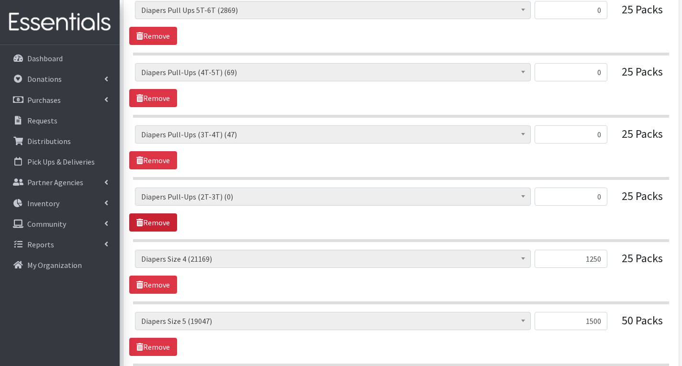
type input "32"
click at [165, 227] on link "Remove" at bounding box center [153, 222] width 48 height 18
click at [168, 158] on link "Remove" at bounding box center [153, 160] width 48 height 18
click at [158, 99] on link "Remove" at bounding box center [153, 98] width 48 height 18
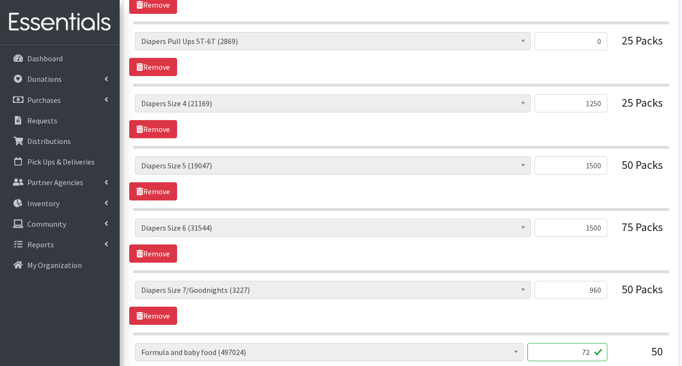
scroll to position [788, 0]
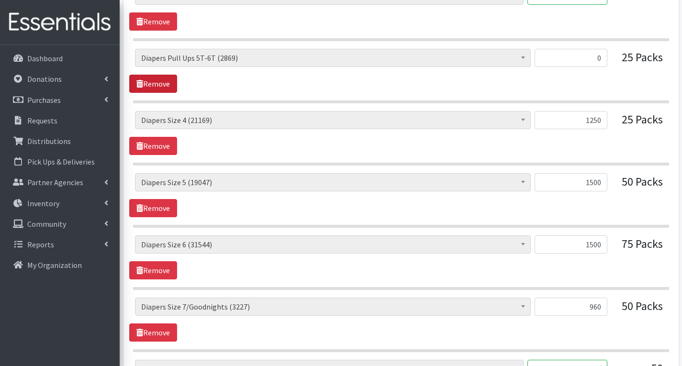
click at [154, 81] on link "Remove" at bounding box center [153, 84] width 48 height 18
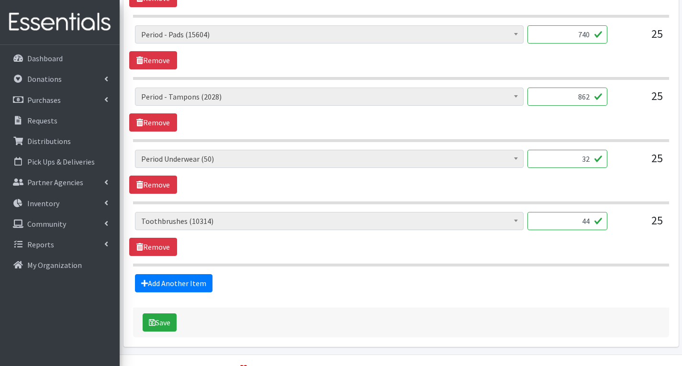
scroll to position [1209, 0]
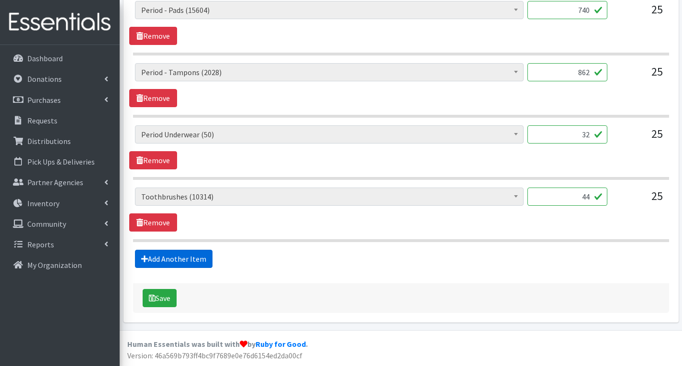
click at [185, 257] on link "Add Another Item" at bounding box center [174, 259] width 78 height 18
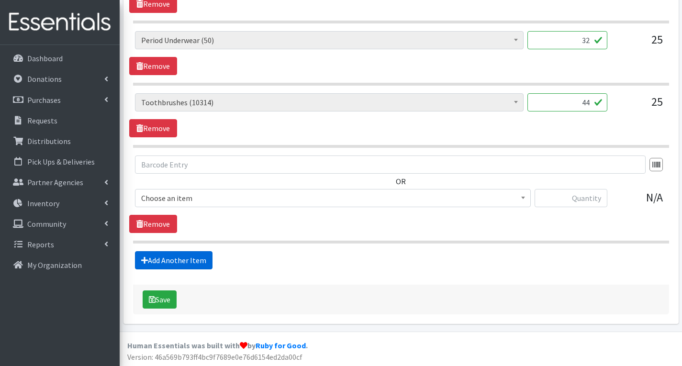
scroll to position [1305, 0]
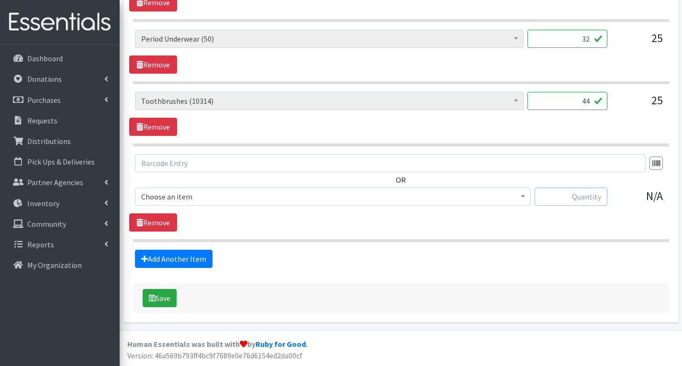
click at [574, 198] on input "text" at bounding box center [571, 197] width 73 height 18
type input "39"
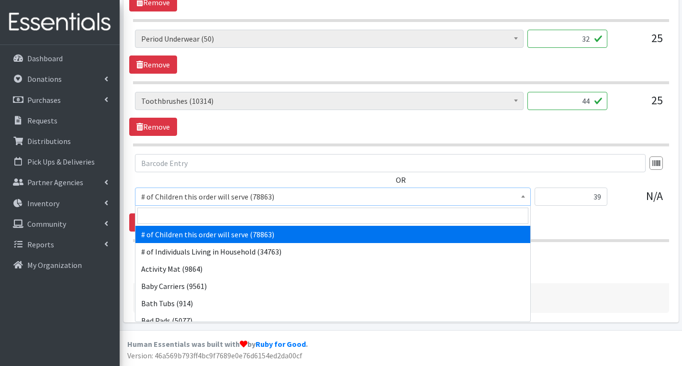
click at [385, 196] on span "# of Children this order will serve (78863)" at bounding box center [332, 196] width 383 height 13
click at [246, 212] on input "search" at bounding box center [332, 216] width 391 height 16
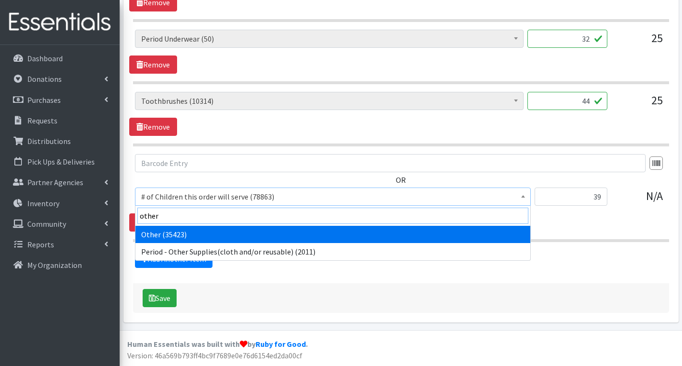
type input "other"
select select "316"
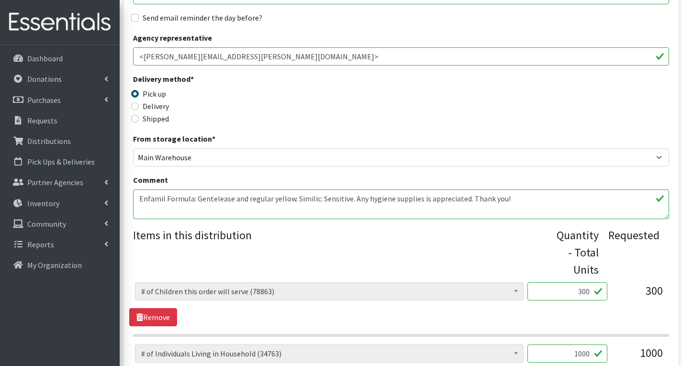
scroll to position [204, 0]
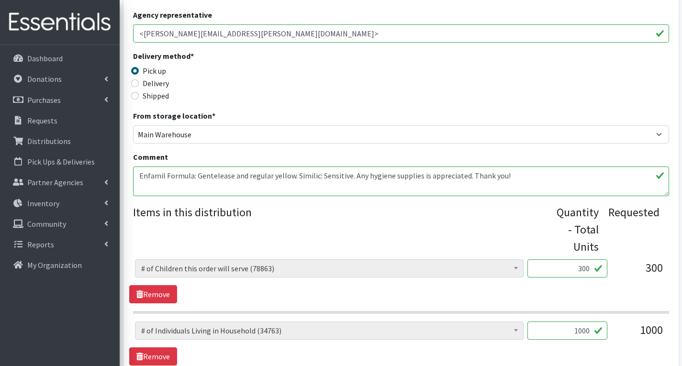
click at [504, 183] on textarea "Enfamil Formula: Gentelease and regular yellow. Similic: Sensitive. Any hygiene…" at bounding box center [401, 182] width 536 height 30
click at [519, 178] on textarea "Enfamil Formula: Gentelease and regular yellow. Similic: Sensitive. Any hygiene…" at bounding box center [401, 182] width 536 height 30
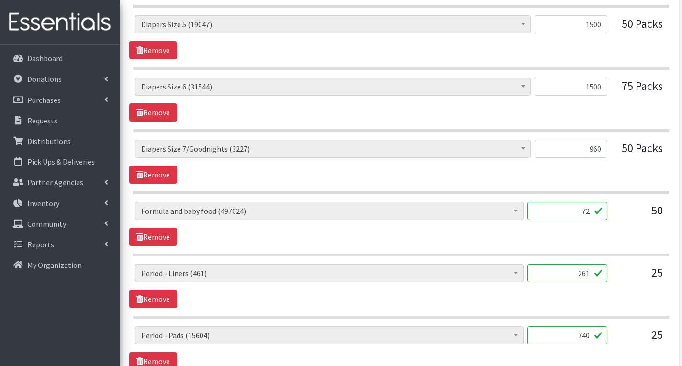
scroll to position [874, 0]
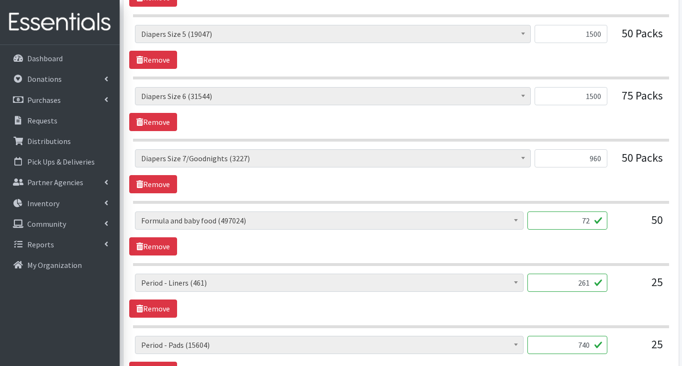
click at [592, 223] on input "72" at bounding box center [567, 221] width 80 height 18
type input "7"
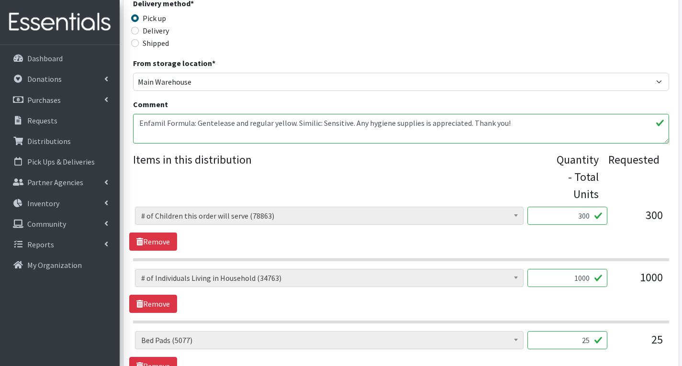
scroll to position [204, 0]
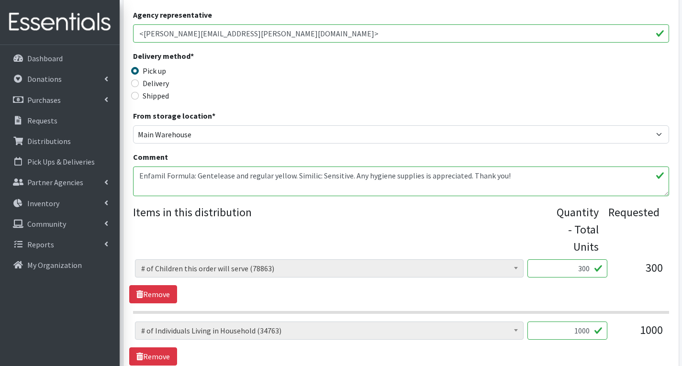
type input "90"
click at [524, 178] on textarea "Enfamil Formula: Gentelease and regular yellow. Similic: Sensitive. Any hygiene…" at bounding box center [401, 182] width 536 height 30
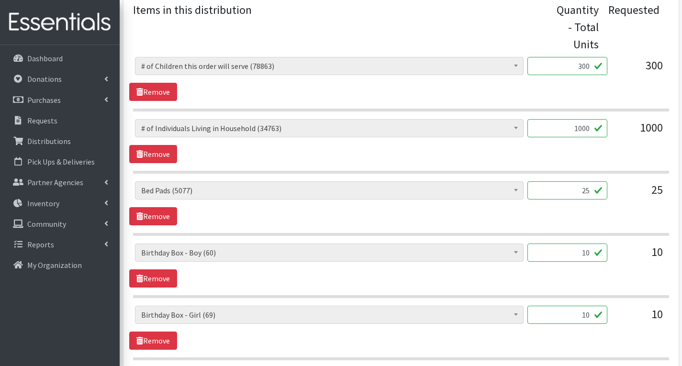
scroll to position [444, 0]
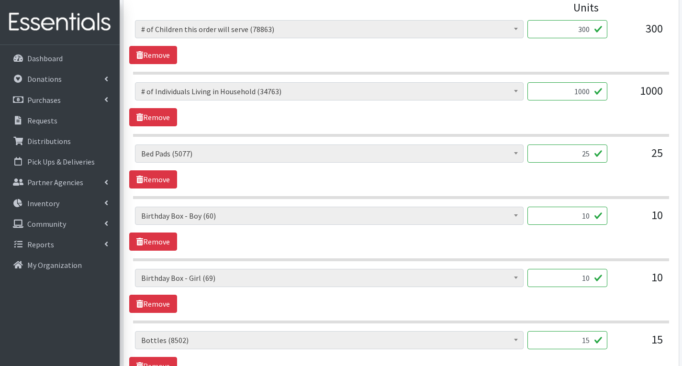
type textarea "Enfamil Formula: Gentelease and regular yellow. Similic: Sensitive. Any hygiene…"
click at [592, 156] on input "25" at bounding box center [567, 154] width 80 height 18
type input "2"
type input "100"
click at [607, 167] on div "100" at bounding box center [567, 158] width 80 height 26
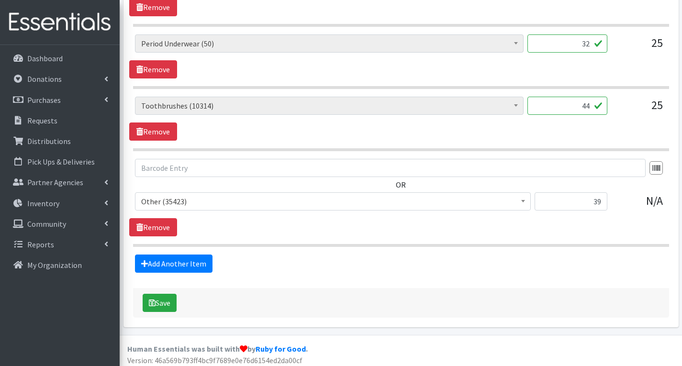
scroll to position [1305, 0]
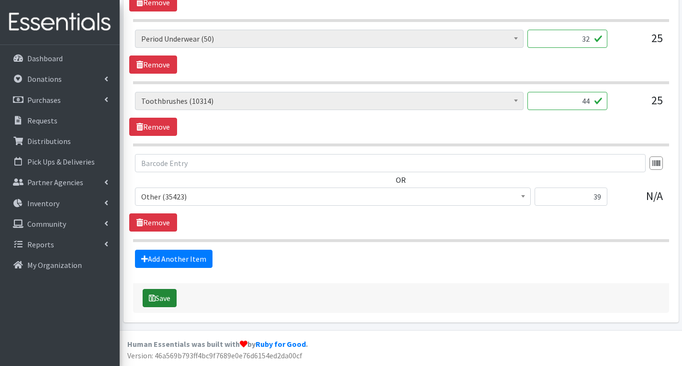
click at [158, 301] on button "Save" at bounding box center [160, 298] width 34 height 18
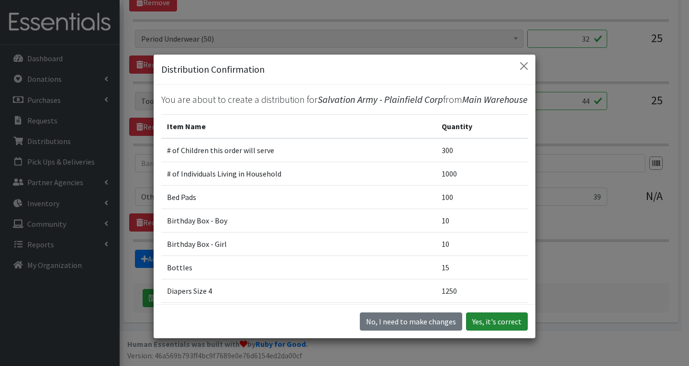
click at [499, 324] on button "Yes, it's correct" at bounding box center [497, 322] width 62 height 18
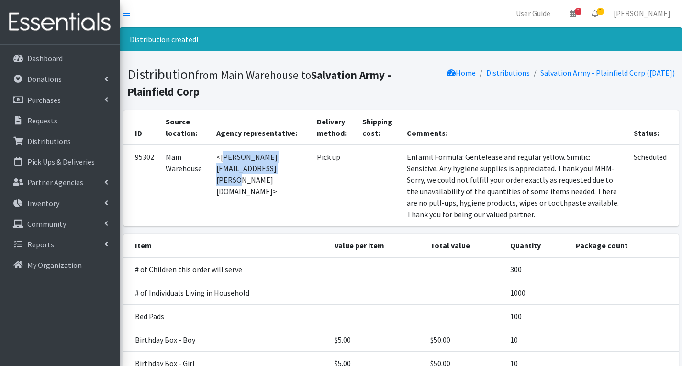
drag, startPoint x: 219, startPoint y: 157, endPoint x: 333, endPoint y: 161, distance: 114.0
click at [311, 161] on td "<eileen.susa@use.salvationarmy.org>" at bounding box center [261, 185] width 100 height 81
copy td "eileen.susa@use.salvationarmy.org"
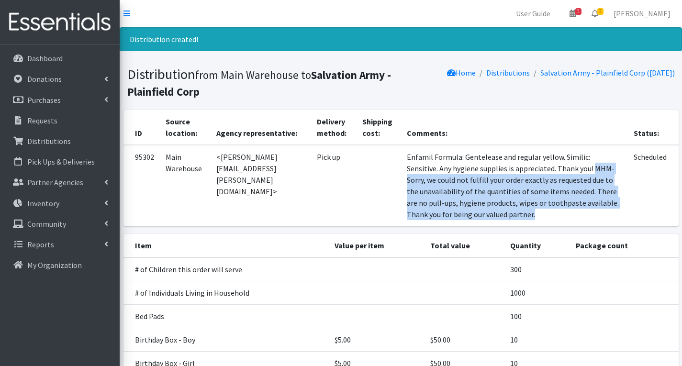
drag, startPoint x: 435, startPoint y: 179, endPoint x: 475, endPoint y: 212, distance: 51.7
click at [533, 226] on td "Enfamil Formula: Gentelease and regular yellow. Similic: Sensitive. Any hygiene…" at bounding box center [514, 185] width 227 height 81
copy td "MHM- Sorry, we could not fulfill your order exactly as requested due to the una…"
click at [62, 115] on link "Requests" at bounding box center [60, 120] width 112 height 19
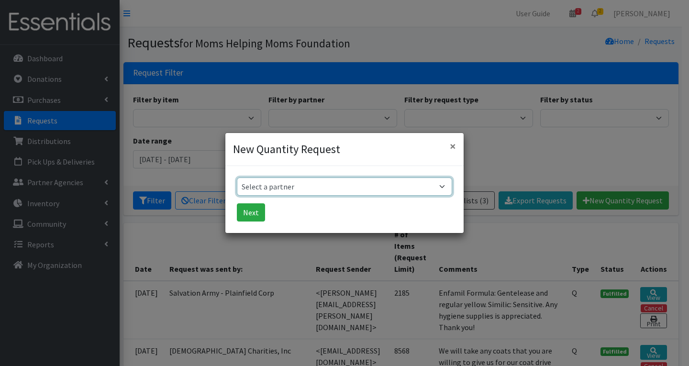
click at [316, 191] on select "Select a partner Acenda Integrated Health - FSC Acenda Integrated Health - Mate…" at bounding box center [344, 187] width 215 height 18
select select "620"
click at [237, 178] on select "Select a partner Acenda Integrated Health - FSC Acenda Integrated Health - Mate…" at bounding box center [344, 187] width 215 height 18
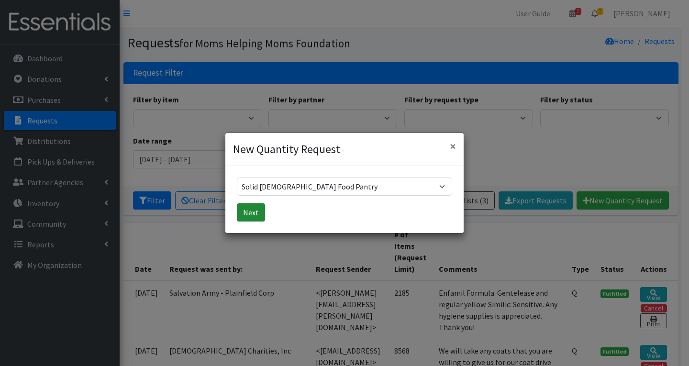
click at [253, 212] on button "Next" at bounding box center [251, 212] width 28 height 18
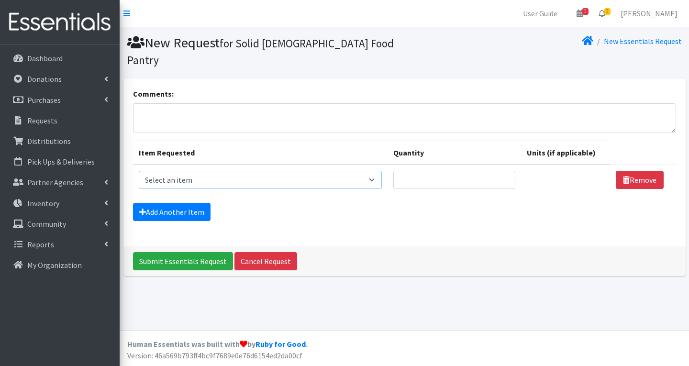
click at [211, 182] on select "Select an item # of Children this order will serve # of Individuals Living in H…" at bounding box center [261, 180] width 244 height 18
select select "13431"
click at [139, 171] on select "Select an item # of Children this order will serve # of Individuals Living in H…" at bounding box center [261, 180] width 244 height 18
click at [479, 179] on input "Quantity" at bounding box center [454, 180] width 122 height 18
type input "65"
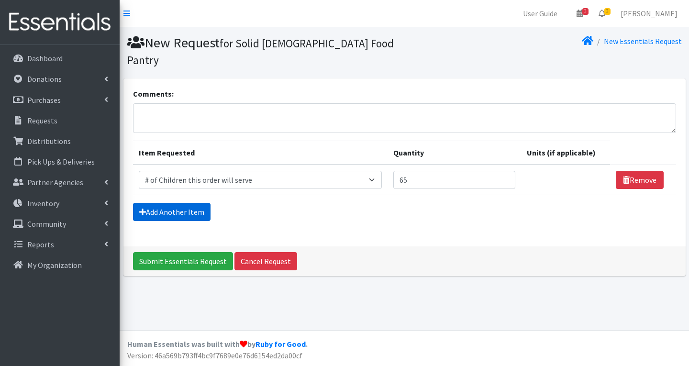
click at [173, 211] on link "Add Another Item" at bounding box center [172, 212] width 78 height 18
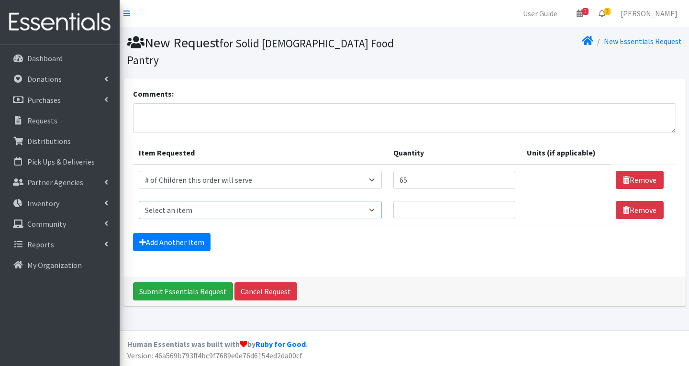
click at [233, 209] on select "Select an item # of Children this order will serve # of Individuals Living in H…" at bounding box center [261, 210] width 244 height 18
select select "6076"
click at [139, 201] on select "Select an item # of Children this order will serve # of Individuals Living in H…" at bounding box center [261, 210] width 244 height 18
click at [491, 214] on input "Quantity" at bounding box center [454, 210] width 122 height 18
type input "135"
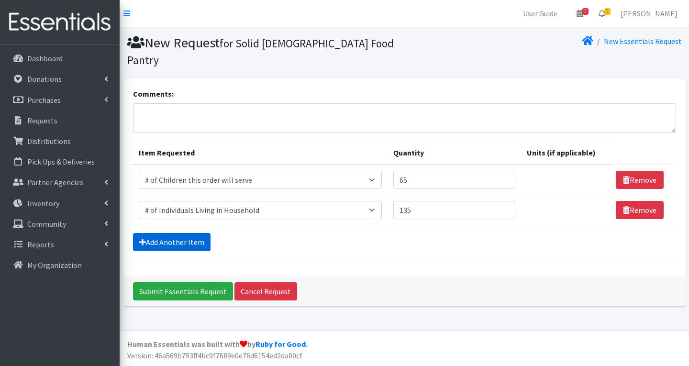
click at [196, 242] on link "Add Another Item" at bounding box center [172, 242] width 78 height 18
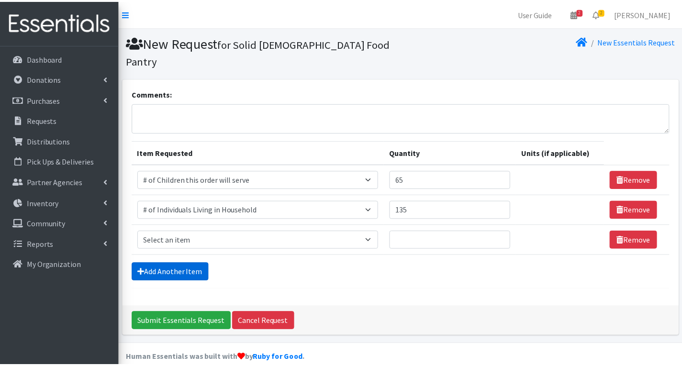
scroll to position [14, 0]
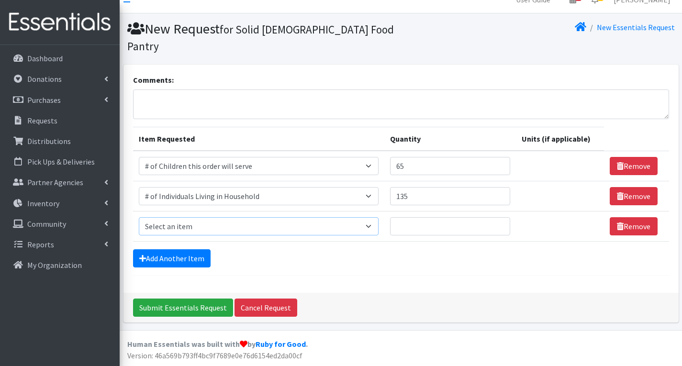
click at [215, 230] on select "Select an item # of Children this order will serve # of Individuals Living in H…" at bounding box center [259, 226] width 240 height 18
select select "11425"
click at [139, 217] on select "Select an item # of Children this order will serve # of Individuals Living in H…" at bounding box center [259, 226] width 240 height 18
click at [493, 231] on input "Quantity" at bounding box center [450, 226] width 120 height 18
type input "1"
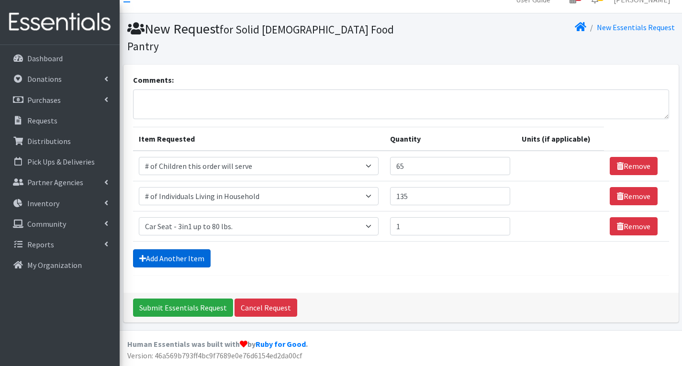
click at [178, 255] on link "Add Another Item" at bounding box center [172, 258] width 78 height 18
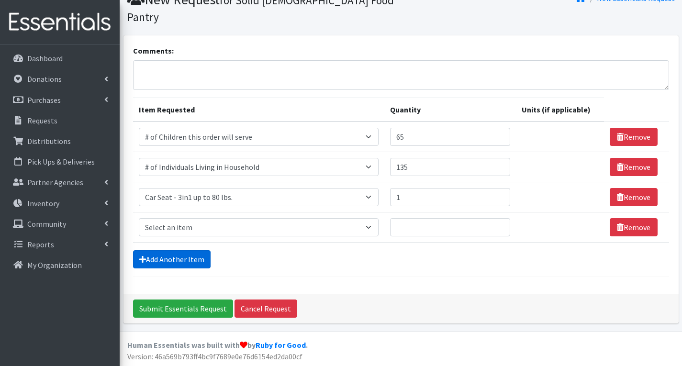
scroll to position [44, 0]
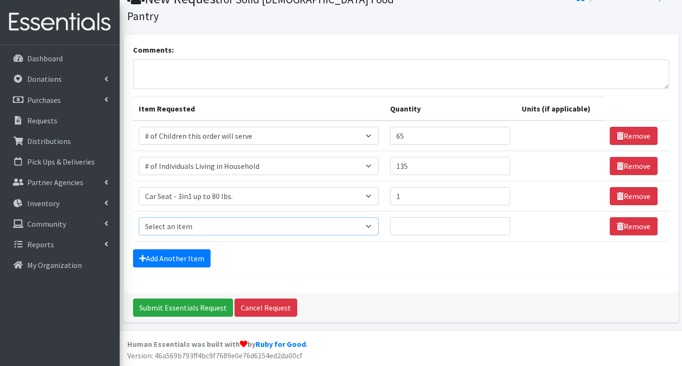
click at [196, 225] on select "Select an item # of Children this order will serve # of Individuals Living in H…" at bounding box center [259, 226] width 240 height 18
select select "7173"
click at [139, 217] on select "Select an item # of Children this order will serve # of Individuals Living in H…" at bounding box center [259, 226] width 240 height 18
click at [436, 227] on input "Quantity" at bounding box center [450, 226] width 120 height 18
type input "1"
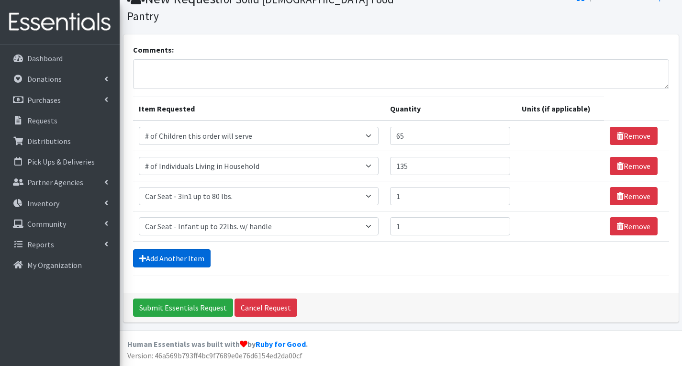
click at [174, 256] on link "Add Another Item" at bounding box center [172, 258] width 78 height 18
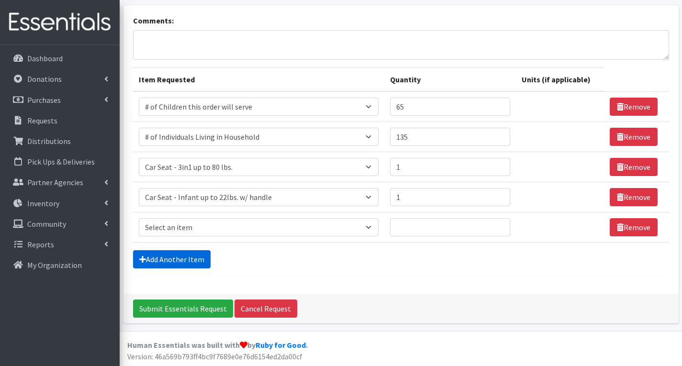
scroll to position [74, 0]
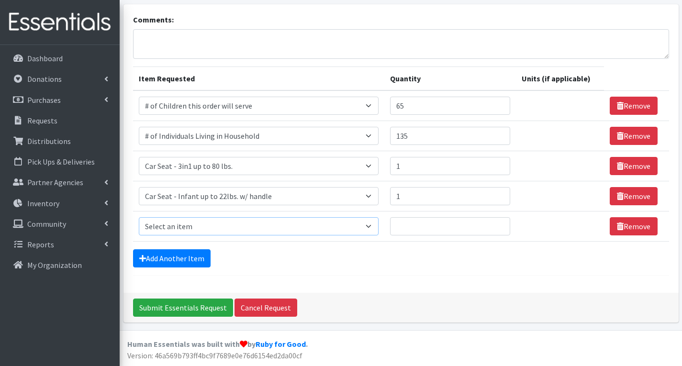
click at [246, 228] on select "Select an item # of Children this order will serve # of Individuals Living in H…" at bounding box center [259, 226] width 240 height 18
click at [273, 227] on select "Select an item # of Children this order will serve # of Individuals Living in H…" at bounding box center [259, 226] width 240 height 18
select select "1978"
click at [139, 217] on select "Select an item # of Children this order will serve # of Individuals Living in H…" at bounding box center [259, 226] width 240 height 18
click at [473, 228] on input "Quantity" at bounding box center [450, 226] width 120 height 18
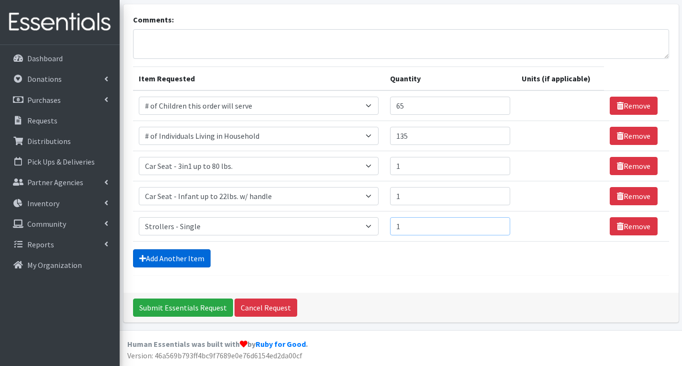
type input "1"
click at [163, 258] on link "Add Another Item" at bounding box center [172, 258] width 78 height 18
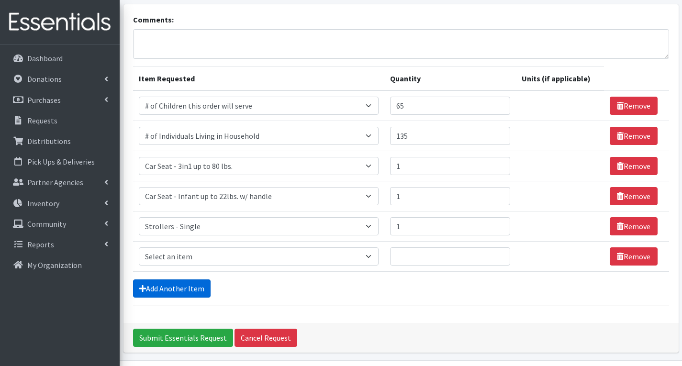
scroll to position [104, 0]
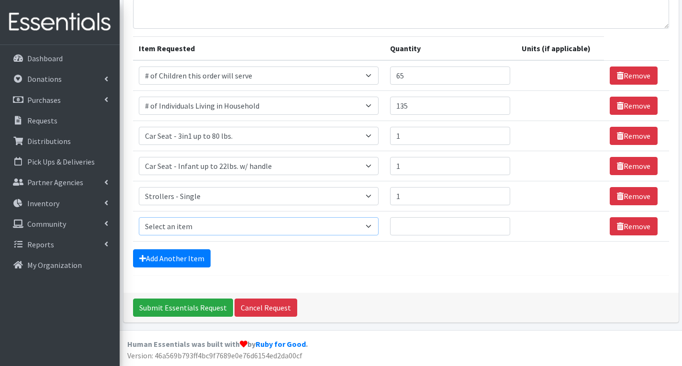
click at [302, 230] on select "Select an item # of Children this order will serve # of Individuals Living in H…" at bounding box center [259, 226] width 240 height 18
select select "1929"
click at [139, 217] on select "Select an item # of Children this order will serve # of Individuals Living in H…" at bounding box center [259, 226] width 240 height 18
click at [446, 231] on input "Quantity" at bounding box center [450, 226] width 120 height 18
click at [543, 228] on td "Unit units" at bounding box center [560, 227] width 88 height 30
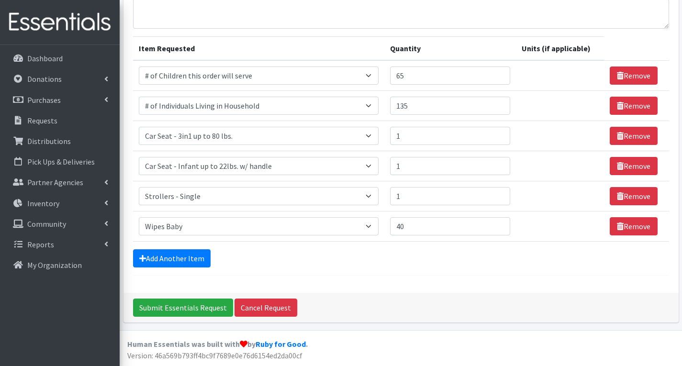
click at [543, 228] on td "Unit units" at bounding box center [560, 227] width 88 height 30
click at [412, 229] on input "40" at bounding box center [450, 226] width 120 height 18
type input "4"
type input "2000"
click at [175, 258] on link "Add Another Item" at bounding box center [172, 258] width 78 height 18
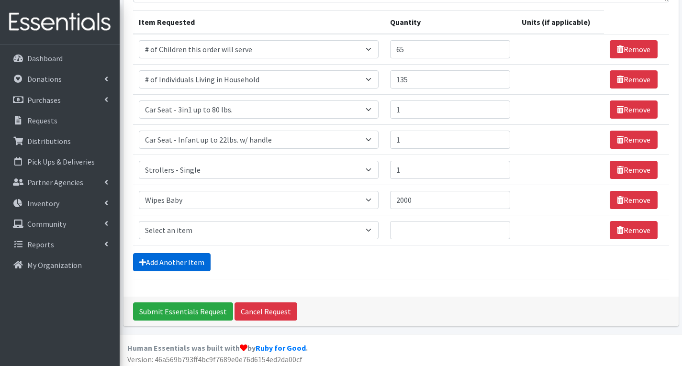
scroll to position [134, 0]
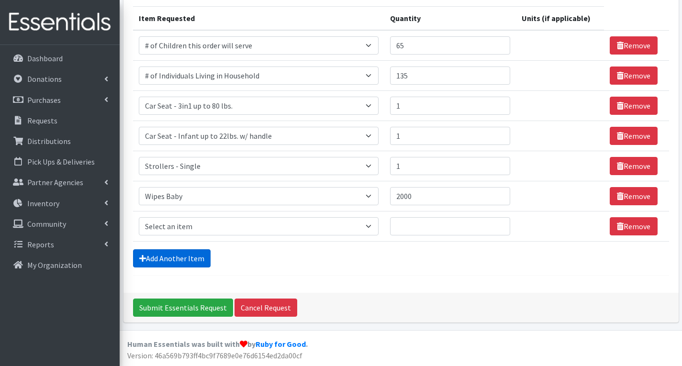
click at [189, 260] on link "Add Another Item" at bounding box center [172, 258] width 78 height 18
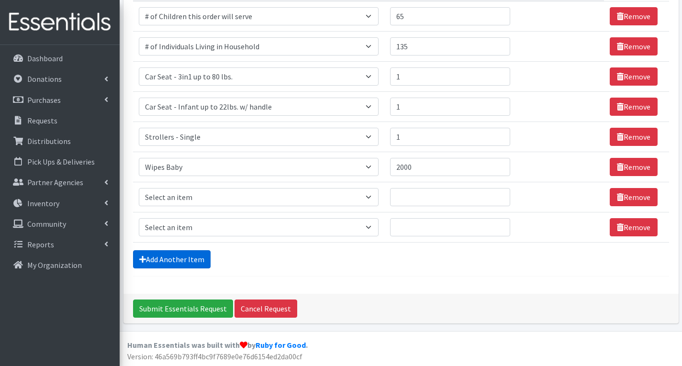
scroll to position [165, 0]
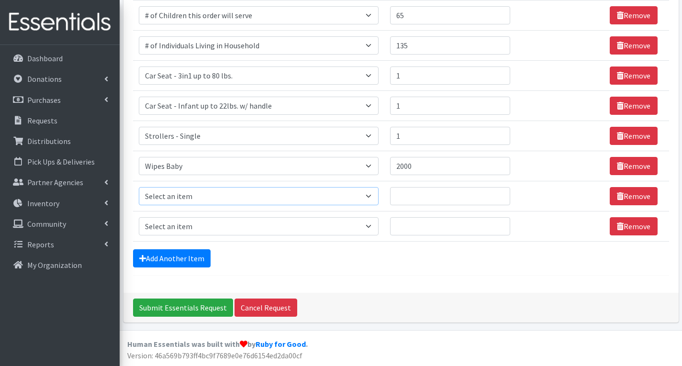
click at [372, 197] on select "Select an item # of Children this order will serve # of Individuals Living in H…" at bounding box center [259, 196] width 240 height 18
select select "1981"
click at [139, 187] on select "Select an item # of Children this order will serve # of Individuals Living in H…" at bounding box center [259, 196] width 240 height 18
click at [469, 198] on input "Quantity" at bounding box center [450, 196] width 120 height 18
type input "1"
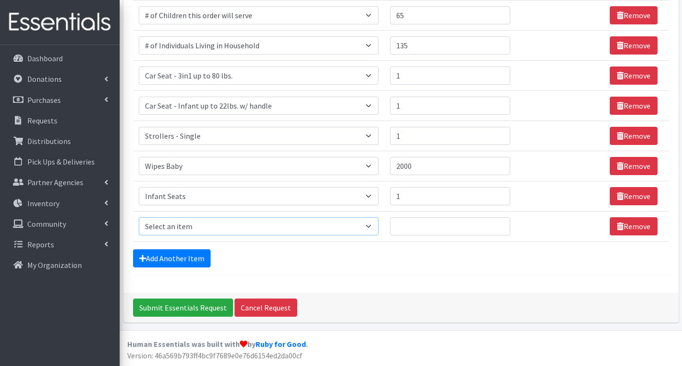
click at [208, 230] on select "Select an item # of Children this order will serve # of Individuals Living in H…" at bounding box center [259, 226] width 240 height 18
select select "1969"
click at [139, 217] on select "Select an item # of Children this order will serve # of Individuals Living in H…" at bounding box center [259, 226] width 240 height 18
click at [444, 227] on input "Quantity" at bounding box center [445, 226] width 118 height 18
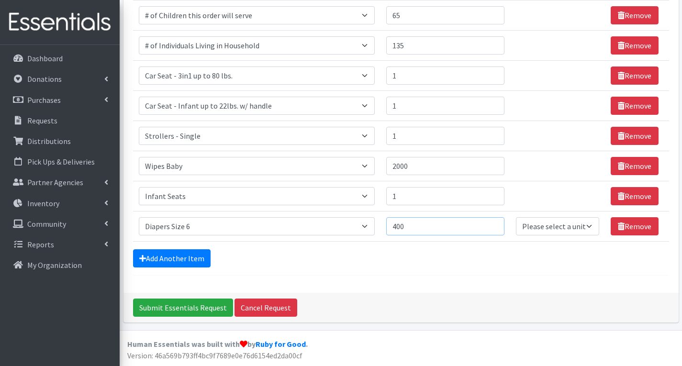
type input "400"
click at [536, 227] on select "Please select a unit units Packs" at bounding box center [557, 226] width 83 height 18
select select
click at [516, 217] on select "Please select a unit units Packs" at bounding box center [557, 226] width 83 height 18
click at [182, 259] on link "Add Another Item" at bounding box center [172, 258] width 78 height 18
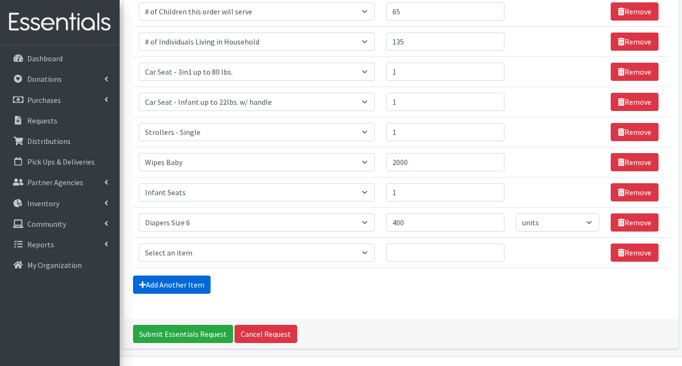
scroll to position [195, 0]
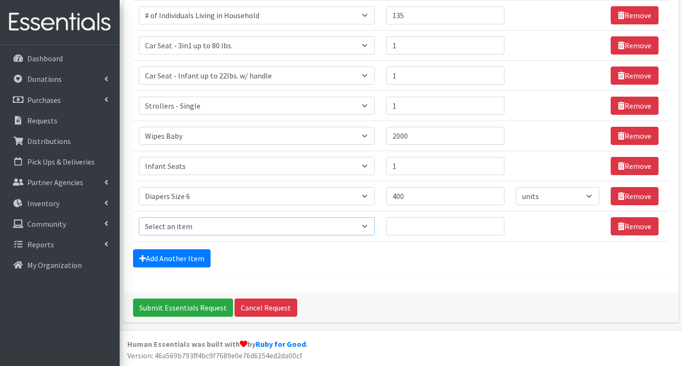
click at [198, 228] on select "Select an item # of Children this order will serve # of Individuals Living in H…" at bounding box center [257, 226] width 236 height 18
select select "1970"
click at [139, 217] on select "Select an item # of Children this order will serve # of Individuals Living in H…" at bounding box center [257, 226] width 236 height 18
click at [440, 227] on input "Quantity" at bounding box center [445, 226] width 118 height 18
type input "1"
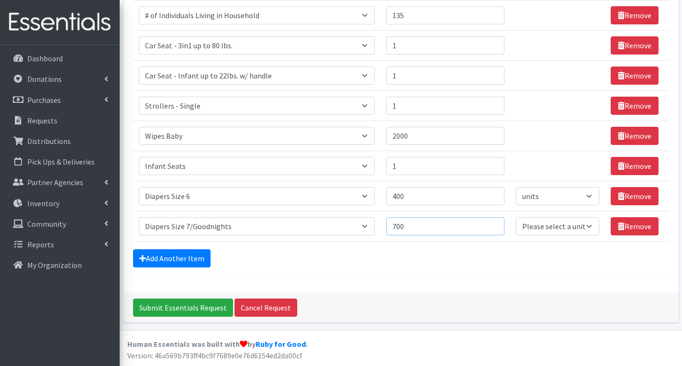
type input "700"
click at [536, 228] on select "Please select a unit units Packs" at bounding box center [557, 226] width 83 height 18
select select
click at [516, 217] on select "Please select a unit units Packs" at bounding box center [557, 226] width 83 height 18
click at [172, 261] on link "Add Another Item" at bounding box center [172, 258] width 78 height 18
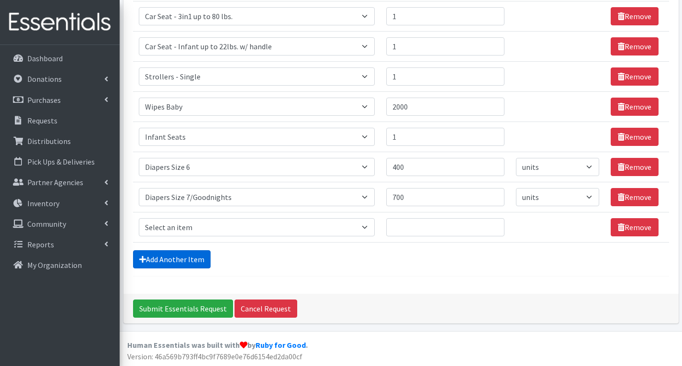
scroll to position [225, 0]
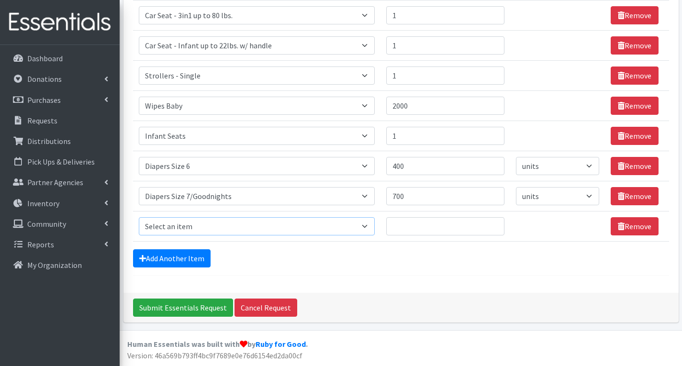
click at [368, 228] on select "Select an item # of Children this order will serve # of Individuals Living in H…" at bounding box center [257, 226] width 236 height 18
click at [427, 230] on input "Quantity" at bounding box center [445, 226] width 118 height 18
click at [519, 223] on td "Unit units" at bounding box center [557, 227] width 94 height 30
click at [480, 231] on input "Quantity" at bounding box center [445, 226] width 118 height 18
click at [238, 226] on select "Select an item # of Children this order will serve # of Individuals Living in H…" at bounding box center [257, 226] width 236 height 18
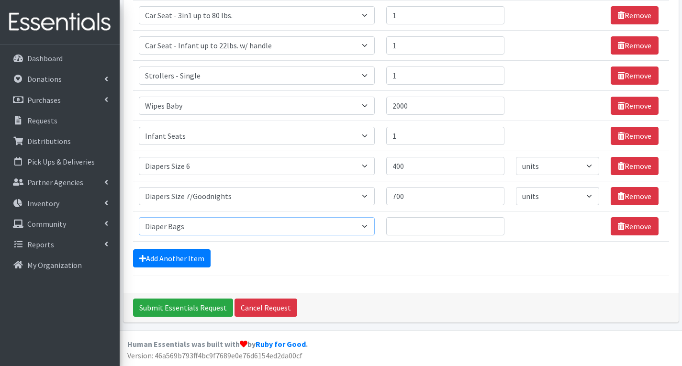
select select "1967"
click at [139, 217] on select "Select an item # of Children this order will serve # of Individuals Living in H…" at bounding box center [257, 226] width 236 height 18
click at [412, 230] on input "Quantity" at bounding box center [445, 226] width 118 height 18
type input "500"
click at [534, 230] on select "Please select a unit units Packs" at bounding box center [557, 226] width 83 height 18
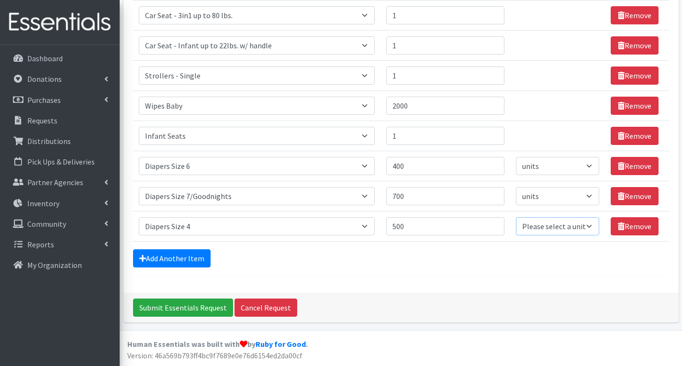
select select
click at [516, 217] on select "Please select a unit units Packs" at bounding box center [557, 226] width 83 height 18
click at [163, 258] on link "Add Another Item" at bounding box center [172, 258] width 78 height 18
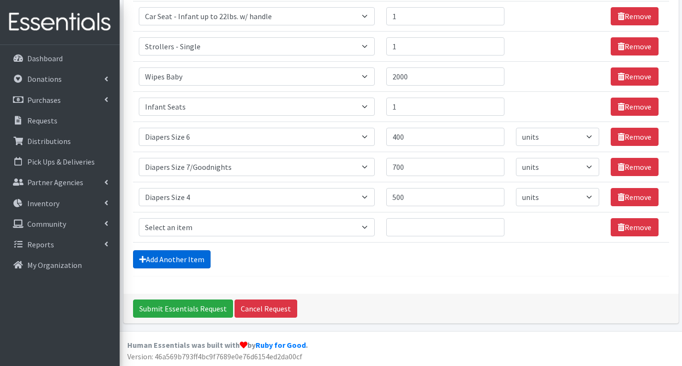
scroll to position [255, 0]
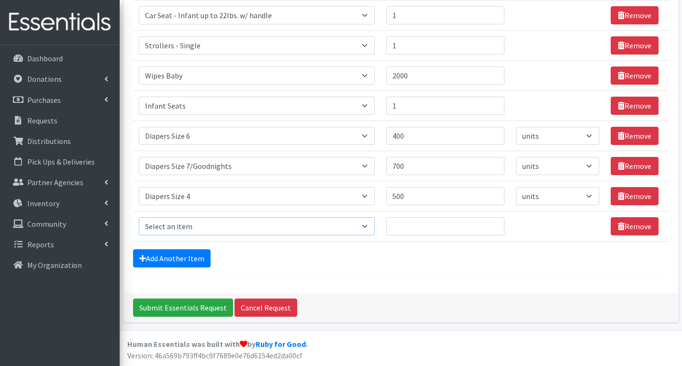
click at [202, 223] on select "Select an item # of Children this order will serve # of Individuals Living in H…" at bounding box center [257, 226] width 236 height 18
click at [234, 228] on select "Select an item # of Children this order will serve # of Individuals Living in H…" at bounding box center [257, 226] width 236 height 18
select select "1966"
click at [139, 217] on select "Select an item # of Children this order will serve # of Individuals Living in H…" at bounding box center [257, 226] width 236 height 18
click at [441, 226] on input "Quantity" at bounding box center [445, 226] width 118 height 18
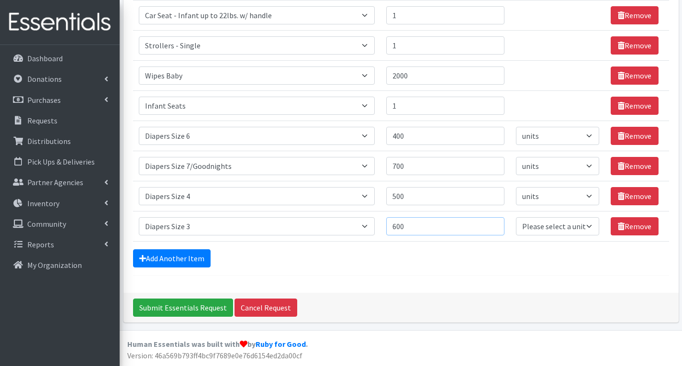
type input "600"
click at [530, 224] on select "Please select a unit units Packs" at bounding box center [557, 226] width 83 height 18
select select
click at [516, 217] on select "Please select a unit units Packs" at bounding box center [557, 226] width 83 height 18
click at [187, 260] on link "Add Another Item" at bounding box center [172, 258] width 78 height 18
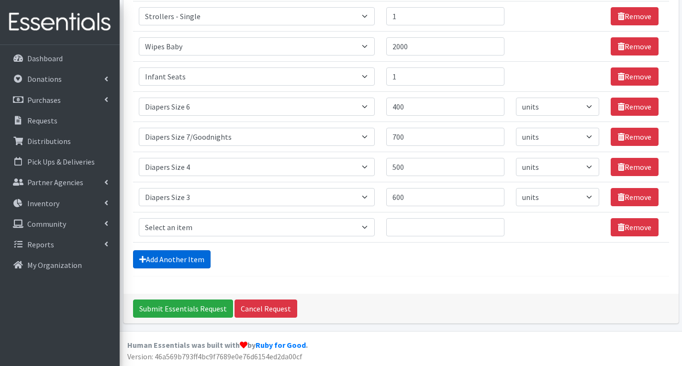
scroll to position [285, 0]
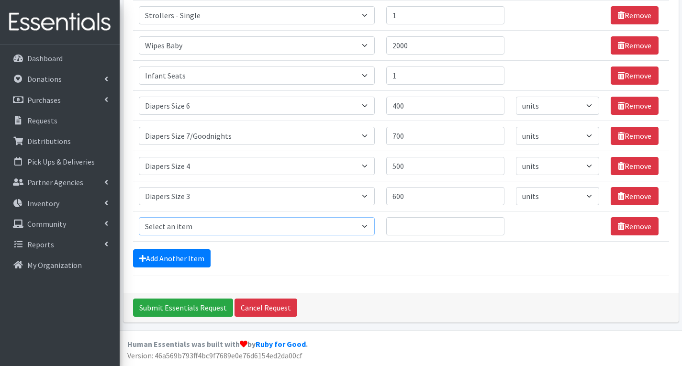
click at [360, 230] on select "Select an item # of Children this order will serve # of Individuals Living in H…" at bounding box center [257, 226] width 236 height 18
click at [294, 227] on select "Select an item # of Children this order will serve # of Individuals Living in H…" at bounding box center [257, 226] width 236 height 18
select select "5772"
click at [139, 217] on select "Select an item # of Children this order will serve # of Individuals Living in H…" at bounding box center [257, 226] width 236 height 18
click at [423, 230] on input "Quantity" at bounding box center [445, 226] width 118 height 18
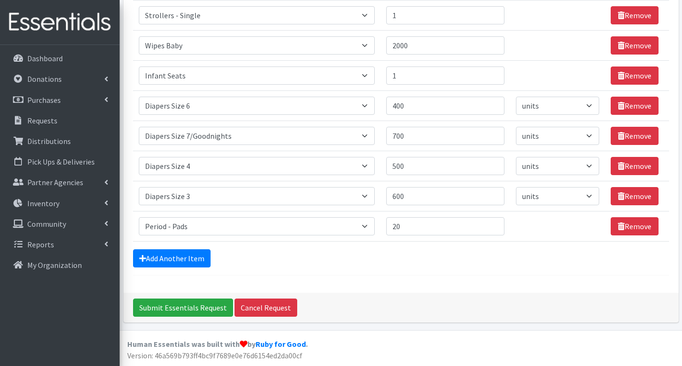
click at [530, 230] on td "Unit units" at bounding box center [557, 227] width 94 height 30
click at [408, 229] on input "20" at bounding box center [445, 226] width 118 height 18
type input "2"
type input "700"
click at [413, 136] on input "700" at bounding box center [445, 136] width 118 height 18
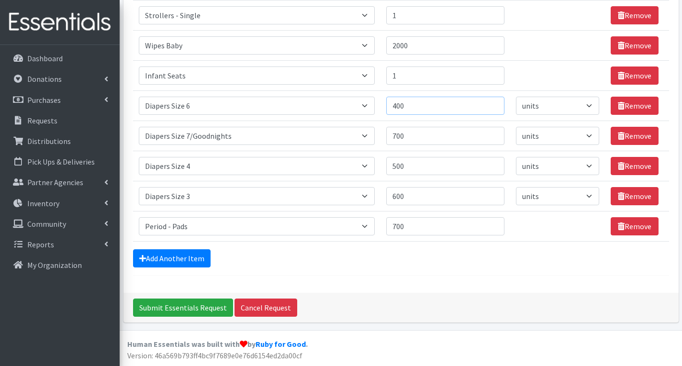
click at [400, 108] on input "400" at bounding box center [445, 106] width 118 height 18
type input "500"
click at [195, 253] on link "Add Another Item" at bounding box center [172, 258] width 78 height 18
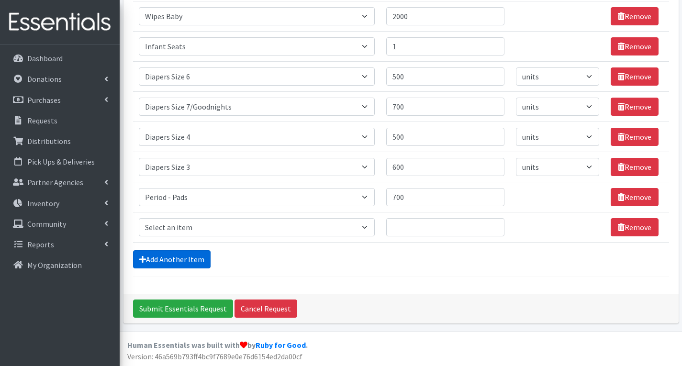
scroll to position [315, 0]
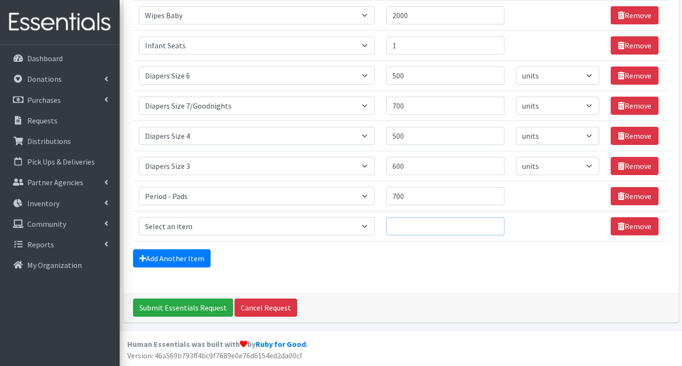
click at [410, 223] on input "Quantity" at bounding box center [445, 226] width 118 height 18
type input "500"
click at [340, 231] on select "Select an item # of Children this order will serve # of Individuals Living in H…" at bounding box center [257, 226] width 236 height 18
click at [299, 232] on select "Select an item # of Children this order will serve # of Individuals Living in H…" at bounding box center [257, 226] width 236 height 18
click at [299, 229] on select "Select an item # of Children this order will serve # of Individuals Living in H…" at bounding box center [257, 226] width 236 height 18
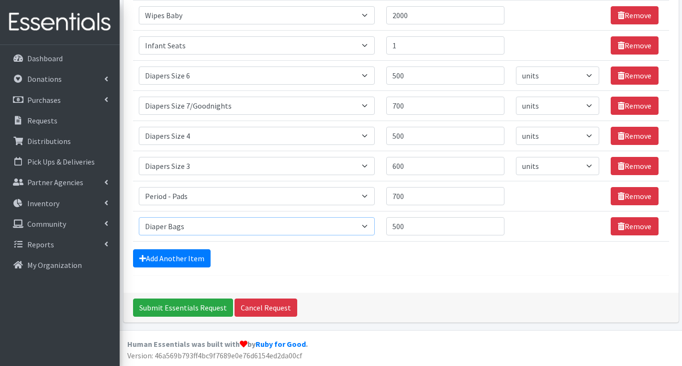
click at [299, 227] on select "Select an item # of Children this order will serve # of Individuals Living in H…" at bounding box center [257, 226] width 236 height 18
select select "1968"
click at [139, 217] on select "Select an item # of Children this order will serve # of Individuals Living in H…" at bounding box center [257, 226] width 236 height 18
click at [564, 232] on select "Please select a unit units Packs" at bounding box center [557, 226] width 83 height 18
select select
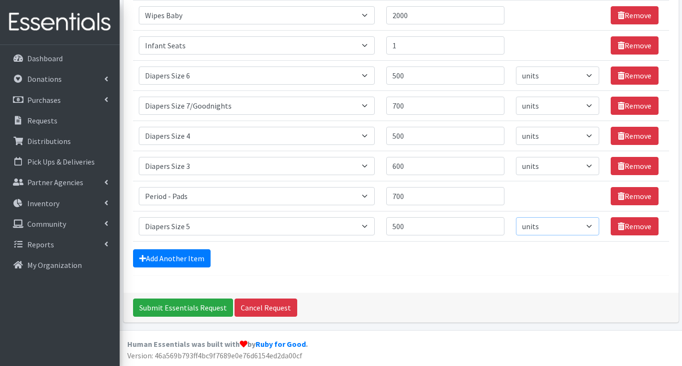
click at [516, 217] on select "Please select a unit units Packs" at bounding box center [557, 226] width 83 height 18
click at [194, 263] on link "Add Another Item" at bounding box center [172, 258] width 78 height 18
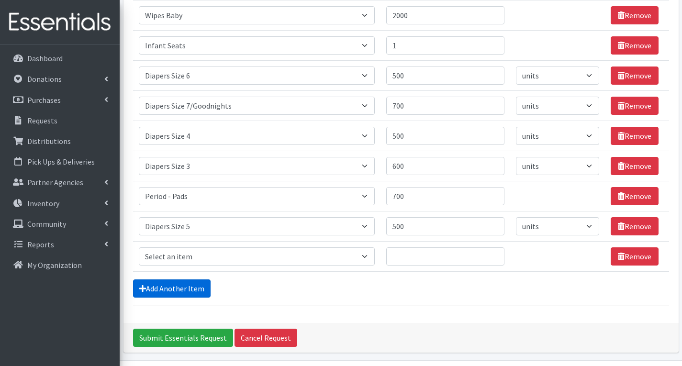
scroll to position [346, 0]
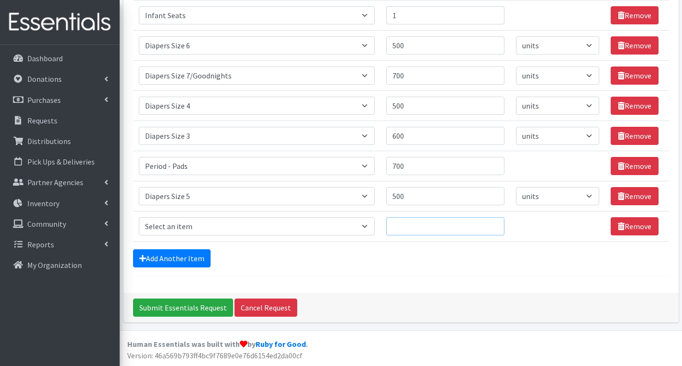
click at [437, 235] on input "Quantity" at bounding box center [445, 226] width 118 height 18
type input "500"
click at [244, 227] on select "Select an item # of Children this order will serve # of Individuals Living in H…" at bounding box center [257, 226] width 236 height 18
select select "1965"
click at [139, 217] on select "Select an item # of Children this order will serve # of Individuals Living in H…" at bounding box center [257, 226] width 236 height 18
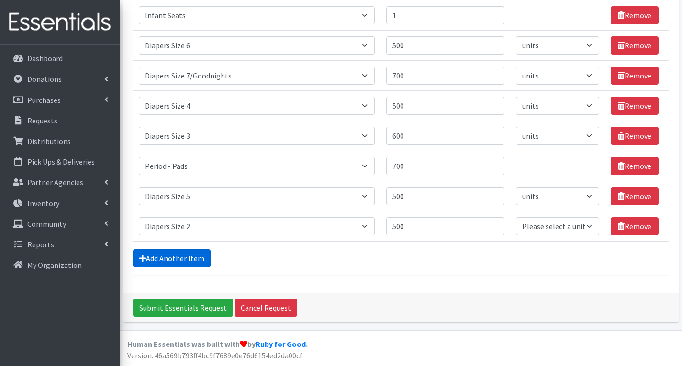
click at [194, 260] on link "Add Another Item" at bounding box center [172, 258] width 78 height 18
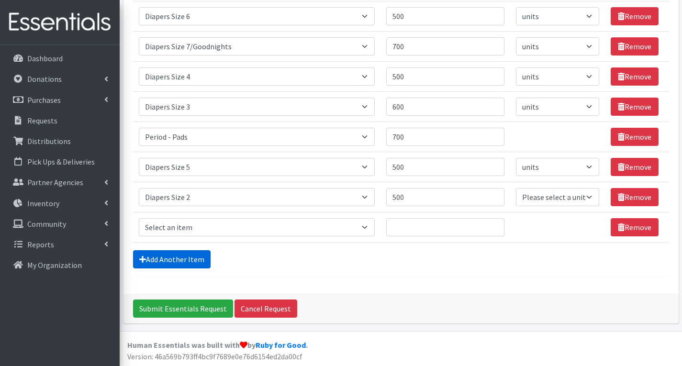
scroll to position [376, 0]
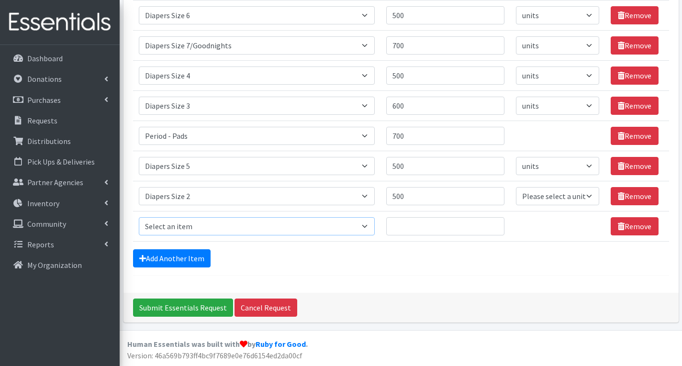
click at [230, 232] on select "Select an item # of Children this order will serve # of Individuals Living in H…" at bounding box center [257, 226] width 236 height 18
select select "1964"
click at [139, 217] on select "Select an item # of Children this order will serve # of Individuals Living in H…" at bounding box center [257, 226] width 236 height 18
click at [410, 226] on input "Quantity" at bounding box center [445, 226] width 118 height 18
type input "500"
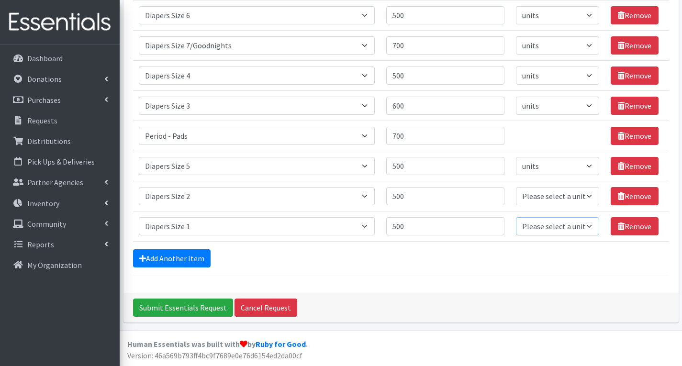
click at [553, 224] on select "Please select a unit units Packs" at bounding box center [557, 226] width 83 height 18
select select
click at [516, 217] on select "Please select a unit units Packs" at bounding box center [557, 226] width 83 height 18
click at [558, 196] on select "Please select a unit units Packs" at bounding box center [557, 196] width 83 height 18
select select
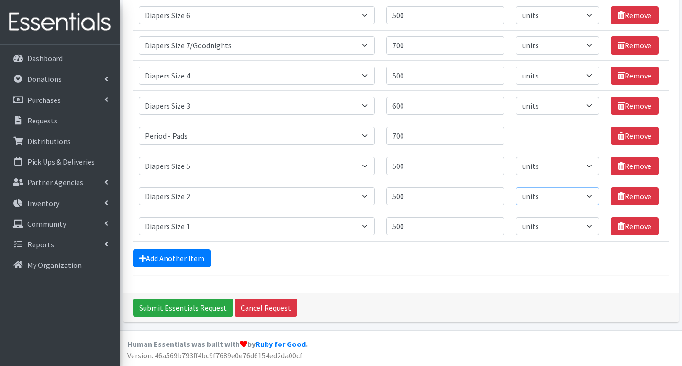
click at [516, 187] on select "Please select a unit units Packs" at bounding box center [557, 196] width 83 height 18
click at [177, 310] on input "Submit Essentials Request" at bounding box center [183, 308] width 100 height 18
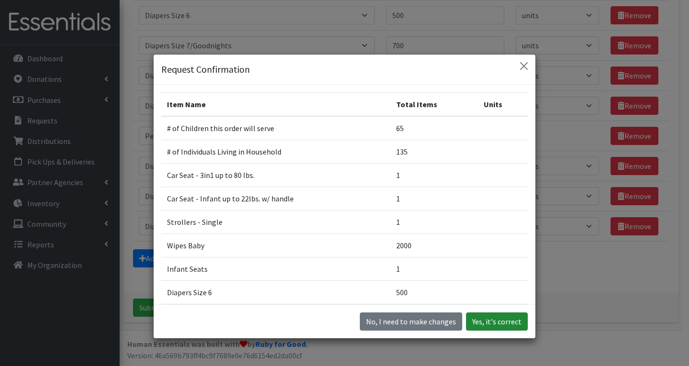
click at [503, 322] on button "Yes, it's correct" at bounding box center [497, 322] width 62 height 18
